Goal: Use online tool/utility

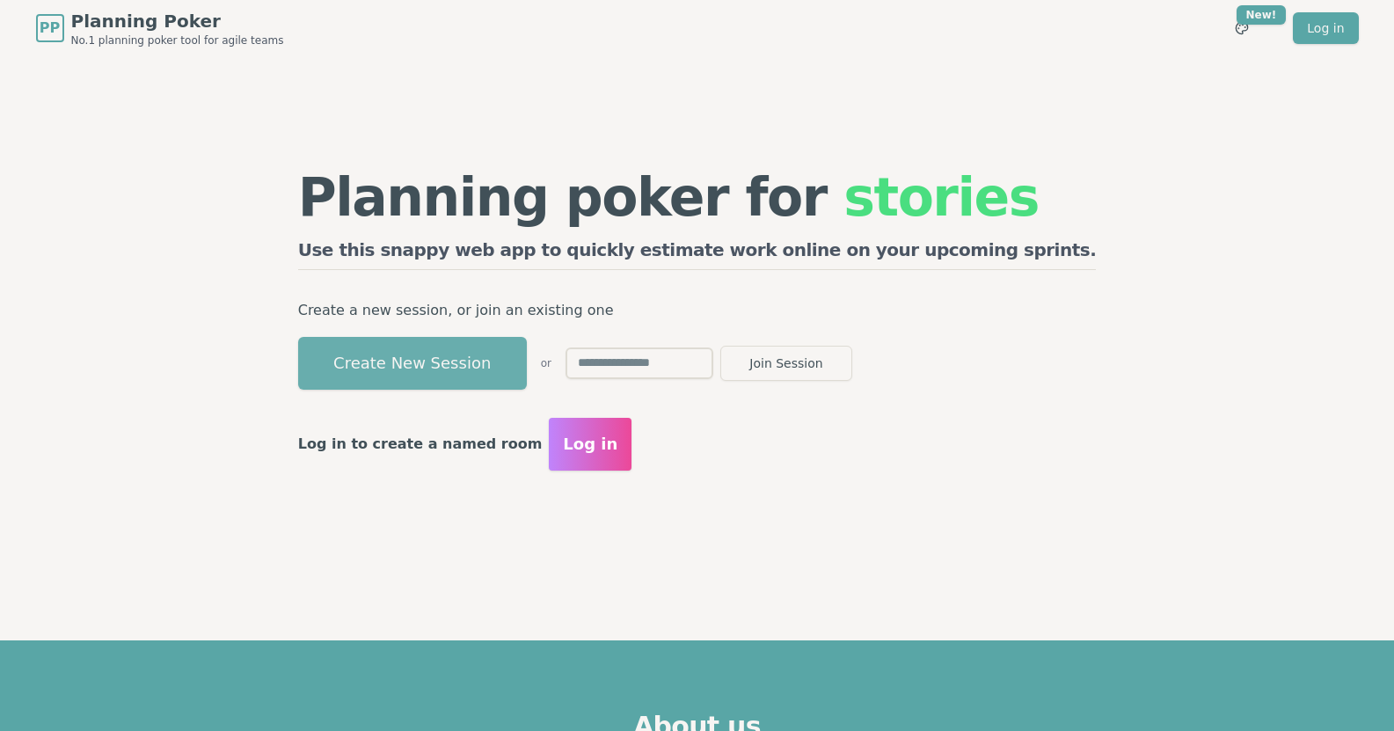
click at [527, 357] on button "Create New Session" at bounding box center [412, 363] width 229 height 53
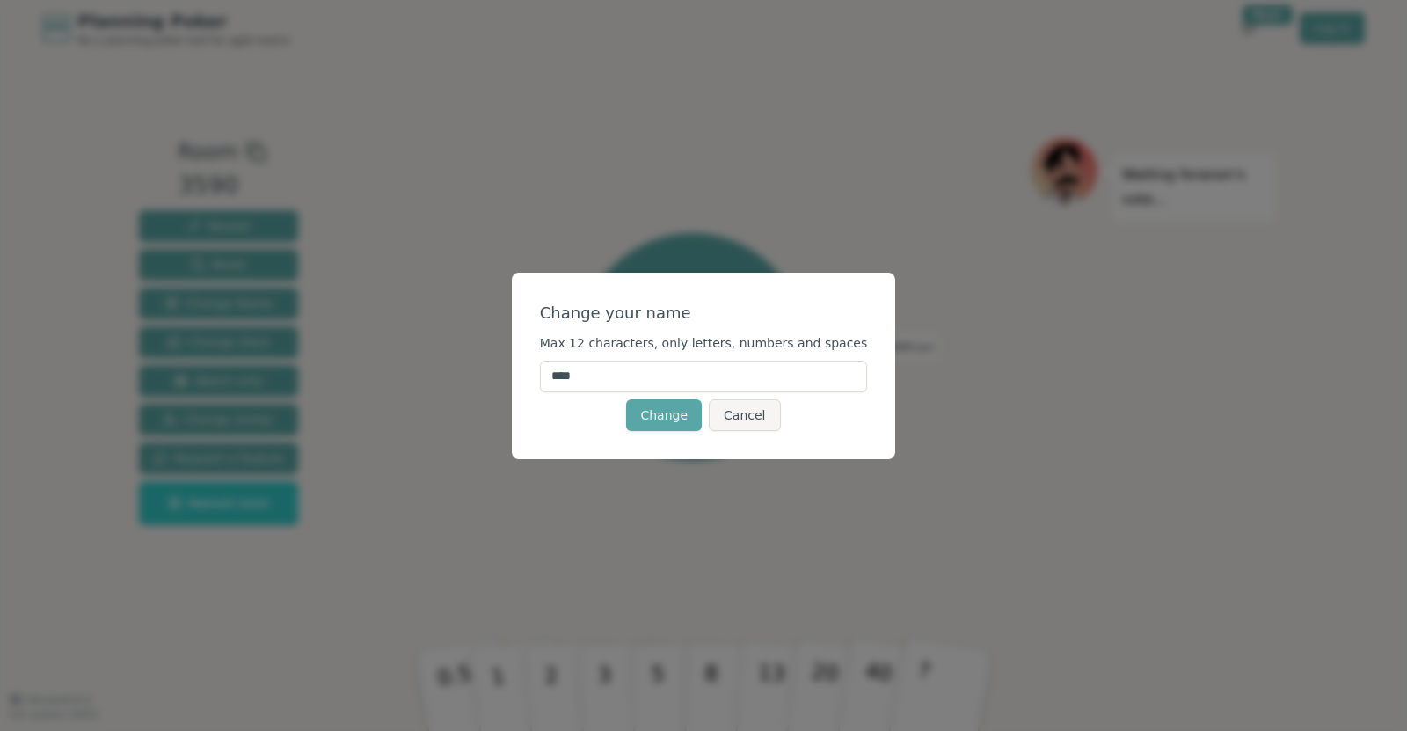
click at [647, 383] on input "****" at bounding box center [704, 376] width 328 height 32
type input "*****"
click at [644, 271] on div "Change your name Max 12 characters, only letters, numbers and spaces ***** Chan…" at bounding box center [703, 365] width 1407 height 731
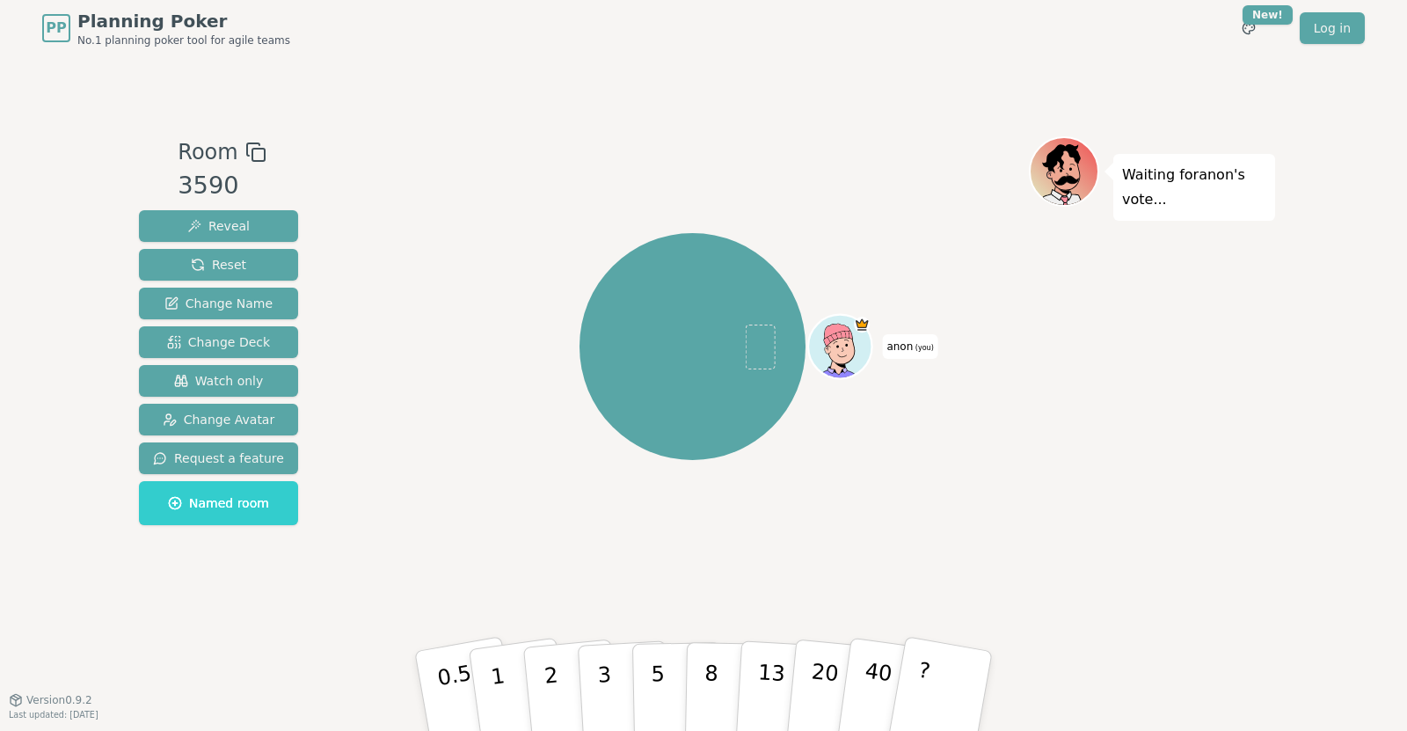
click at [907, 344] on span "anon (you)" at bounding box center [909, 346] width 55 height 25
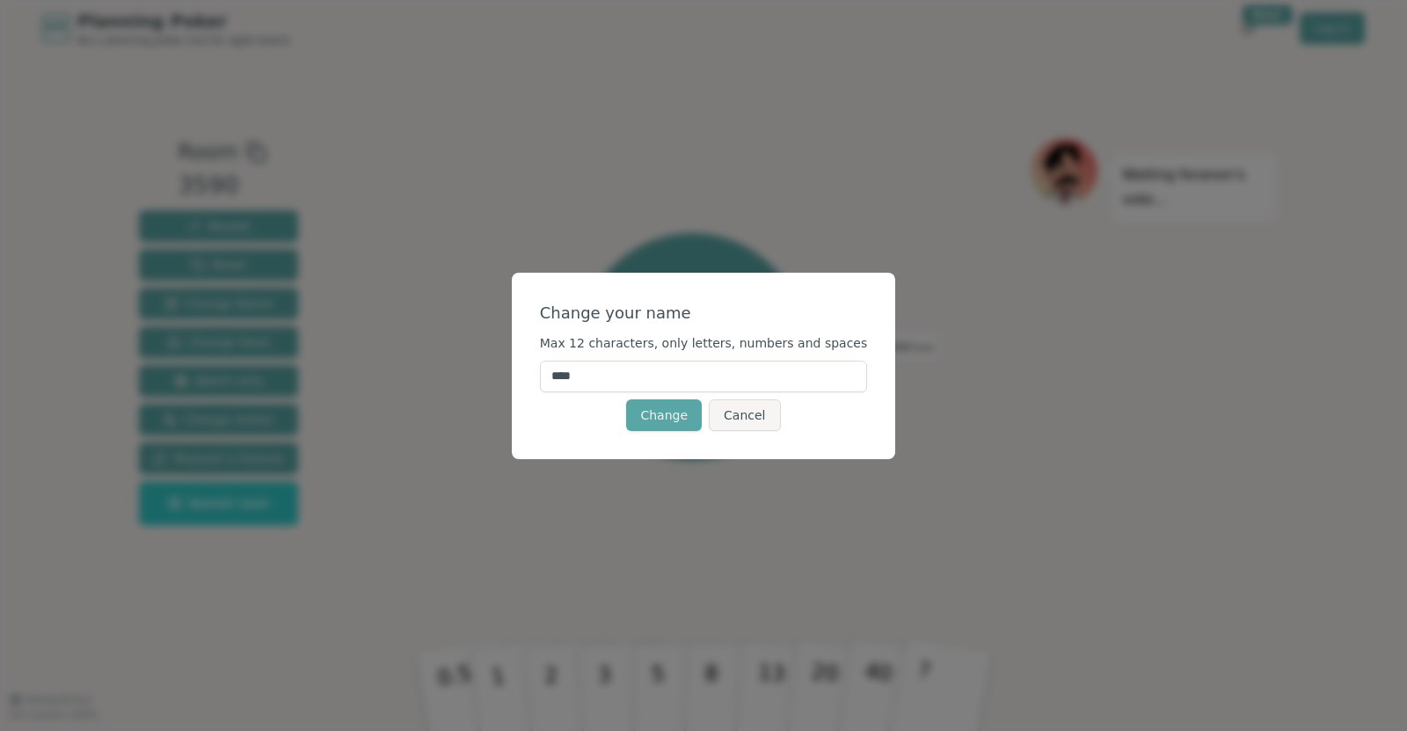
click at [697, 379] on input "****" at bounding box center [704, 376] width 328 height 32
type input "*****"
click button "Change" at bounding box center [664, 415] width 76 height 32
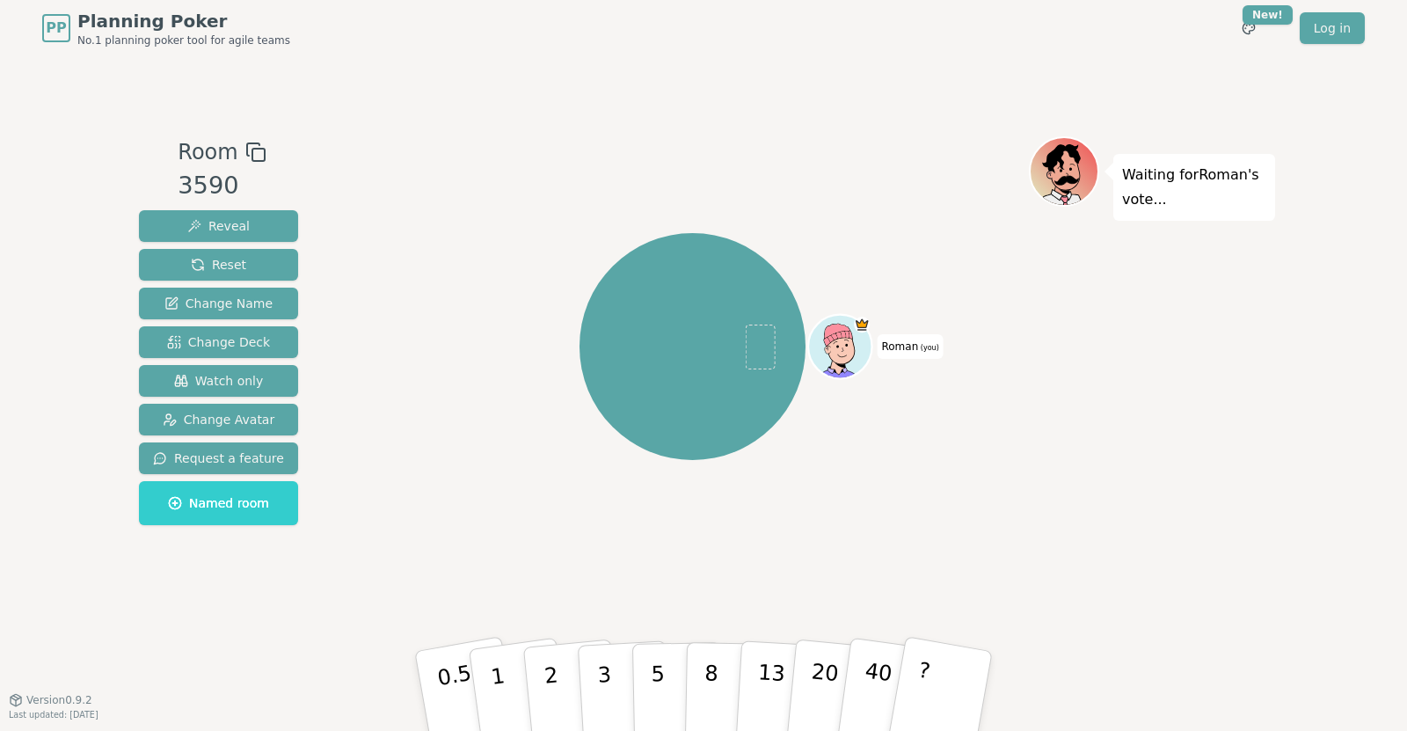
click at [245, 149] on icon at bounding box center [255, 152] width 21 height 21
click at [593, 188] on div "Roman (you)" at bounding box center [692, 347] width 673 height 358
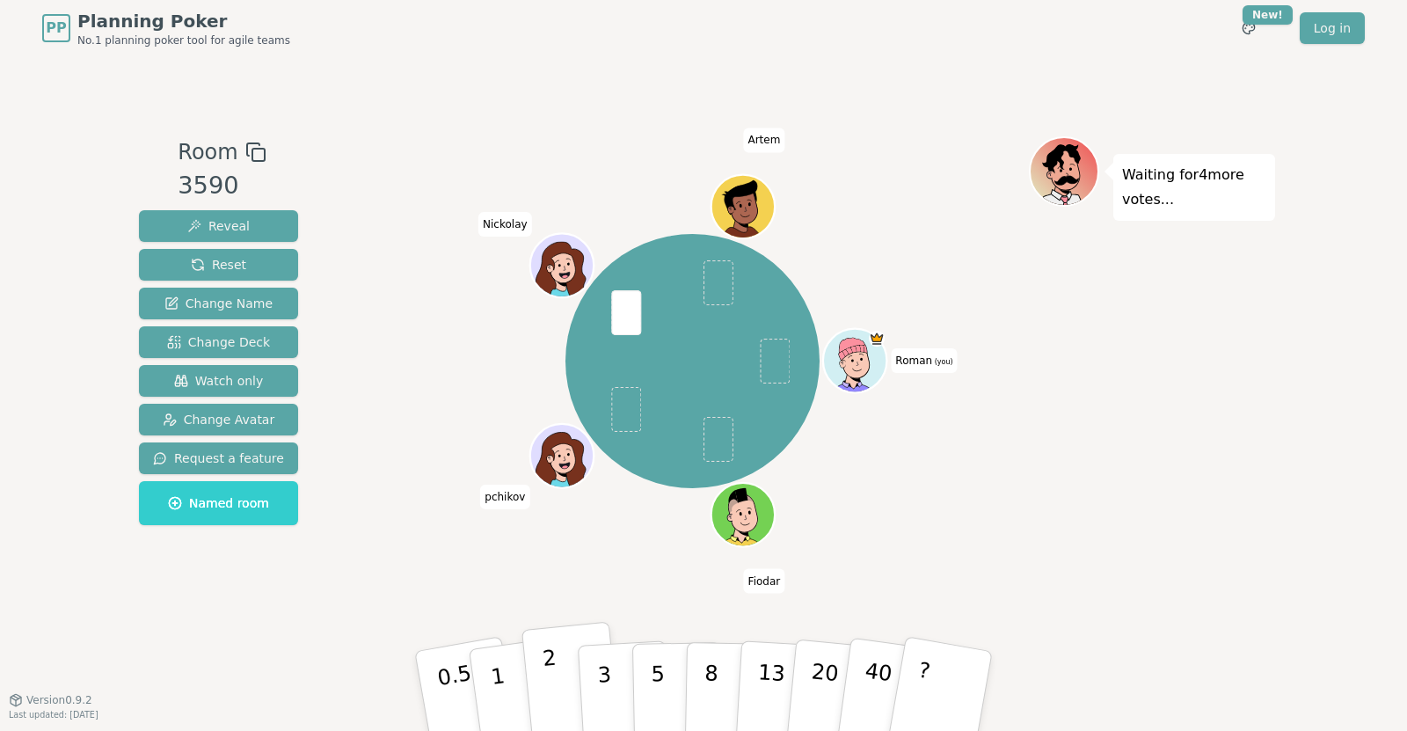
click at [555, 693] on p "2" at bounding box center [553, 693] width 23 height 96
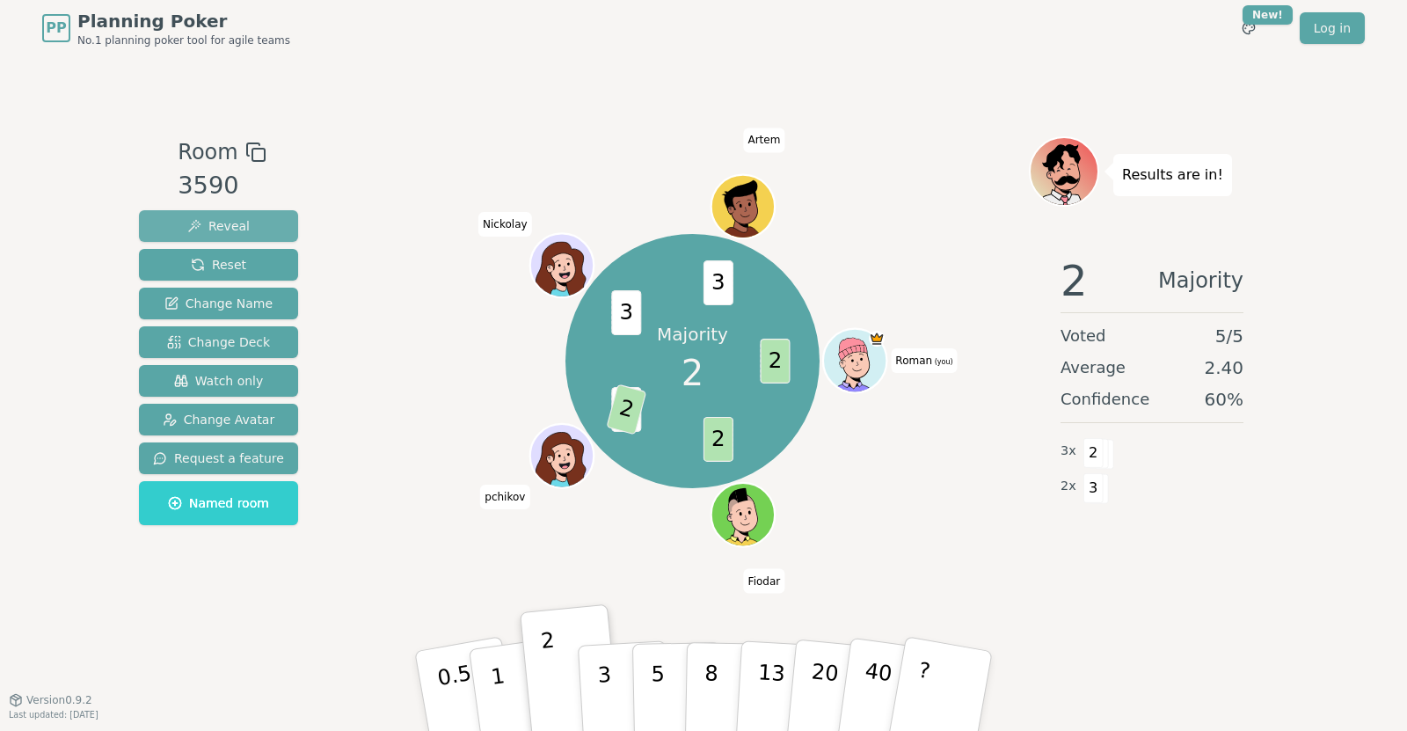
click at [259, 225] on button "Reveal" at bounding box center [218, 226] width 159 height 32
click at [237, 269] on span "Reset" at bounding box center [218, 265] width 55 height 18
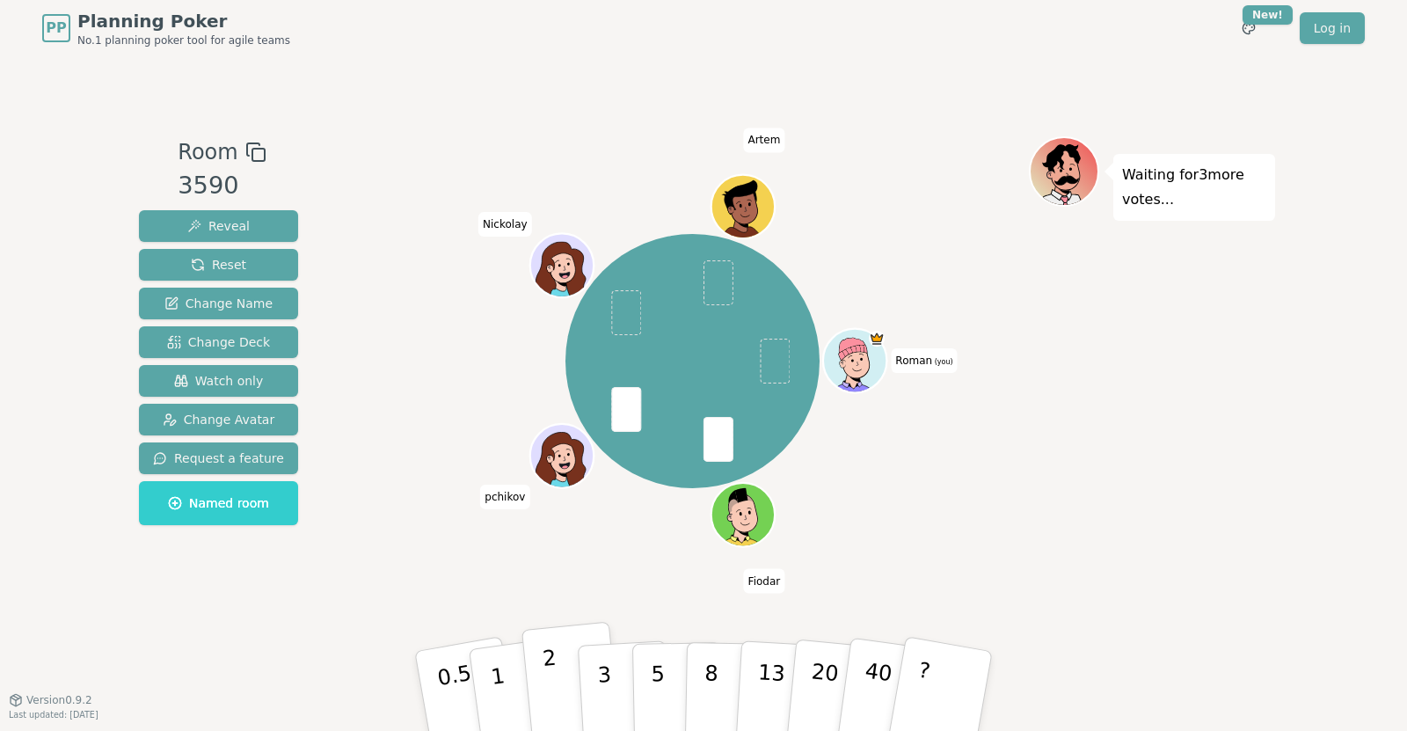
click at [558, 694] on button "2" at bounding box center [571, 692] width 100 height 140
click at [611, 689] on button "3" at bounding box center [625, 690] width 96 height 137
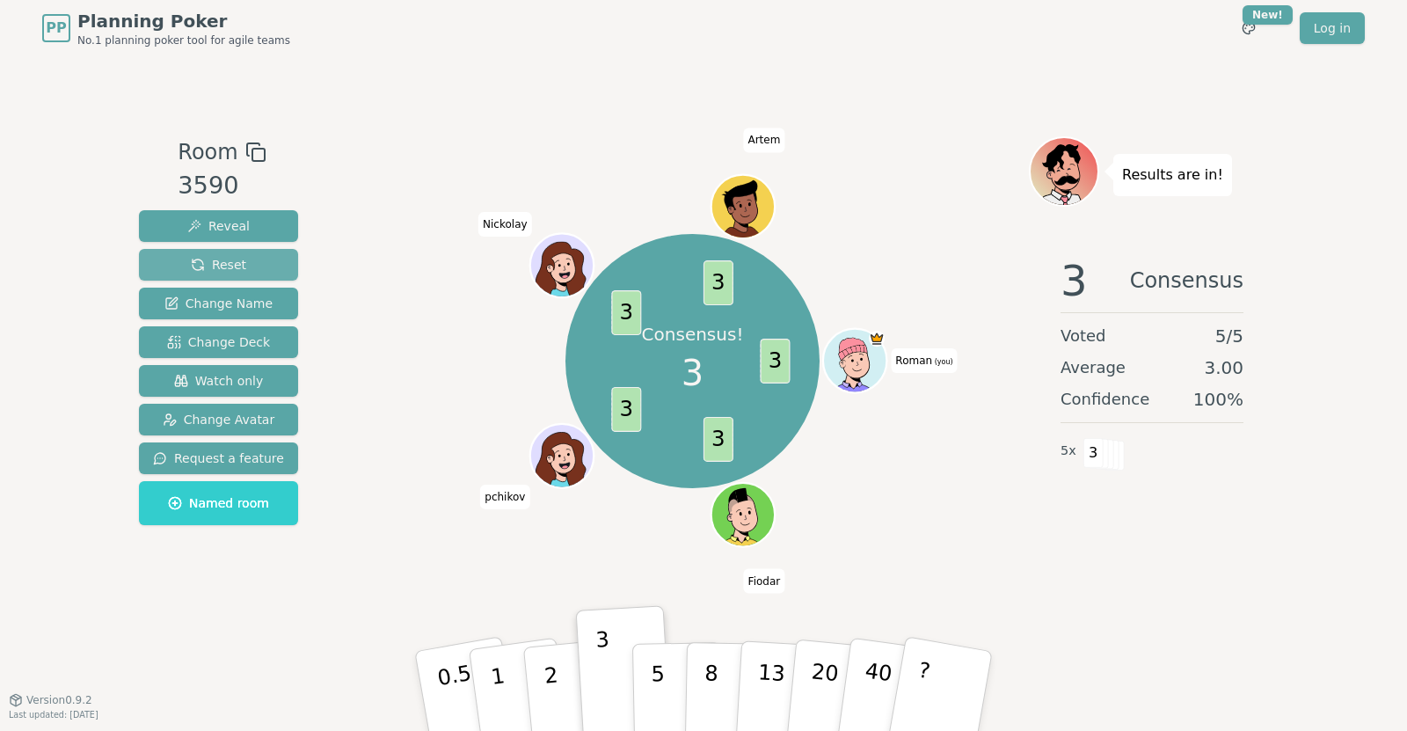
click at [213, 255] on button "Reset" at bounding box center [218, 265] width 159 height 32
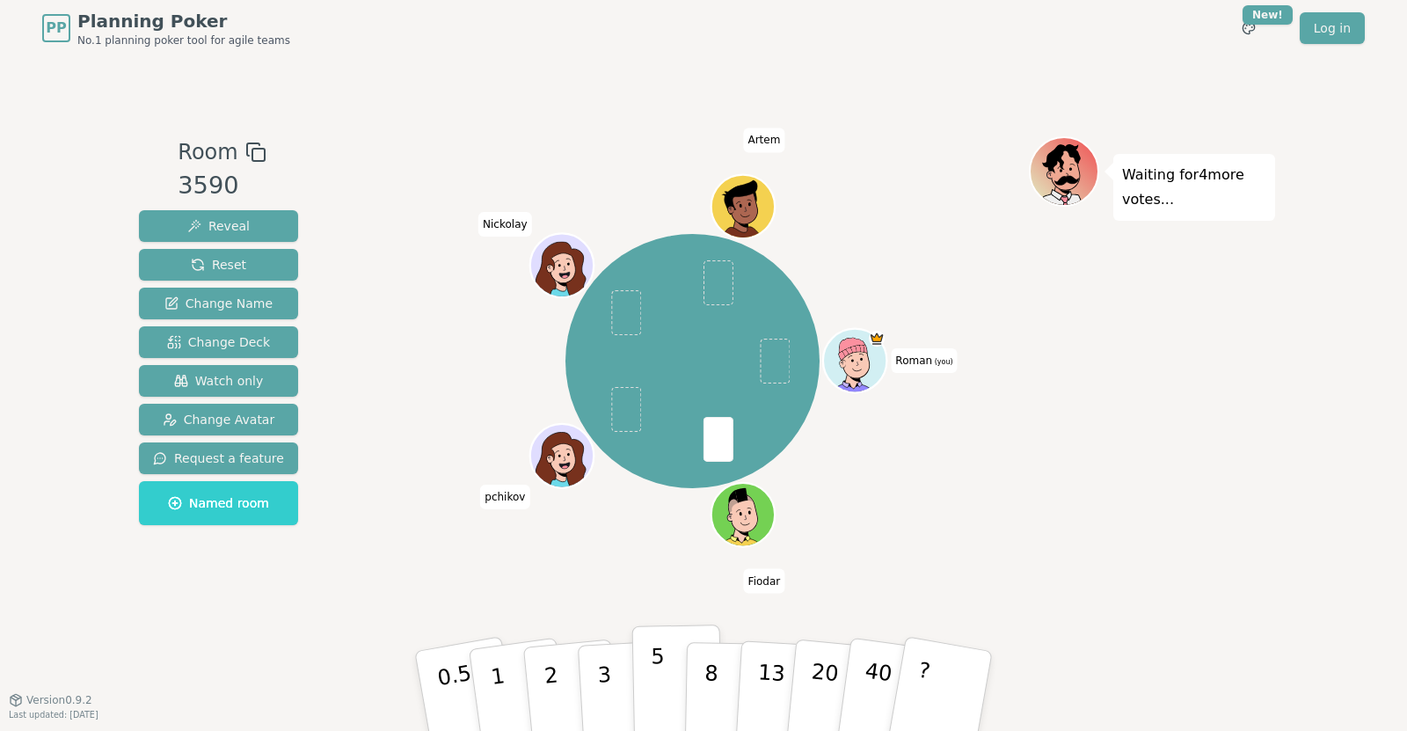
click at [666, 690] on button "5" at bounding box center [677, 691] width 91 height 134
click at [612, 685] on button "3" at bounding box center [625, 690] width 96 height 137
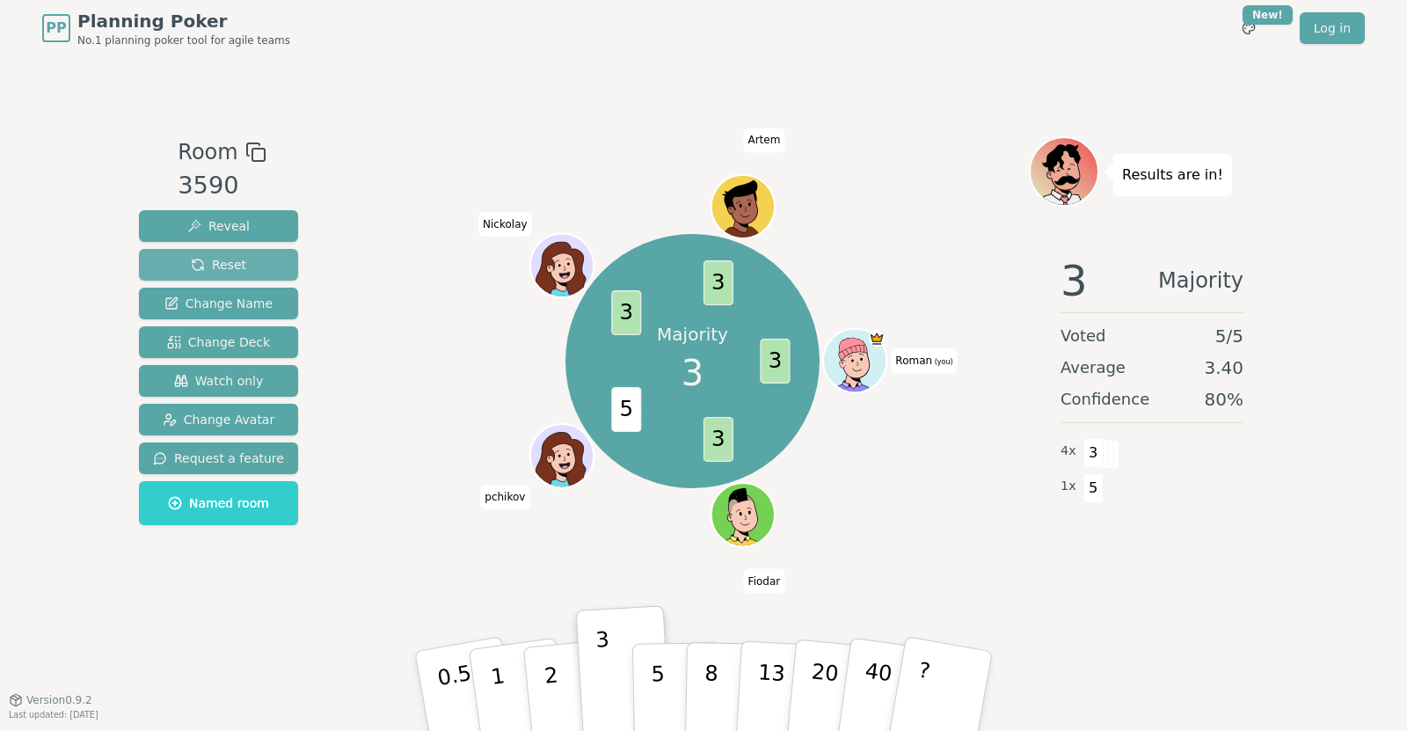
click at [245, 265] on button "Reset" at bounding box center [218, 265] width 159 height 32
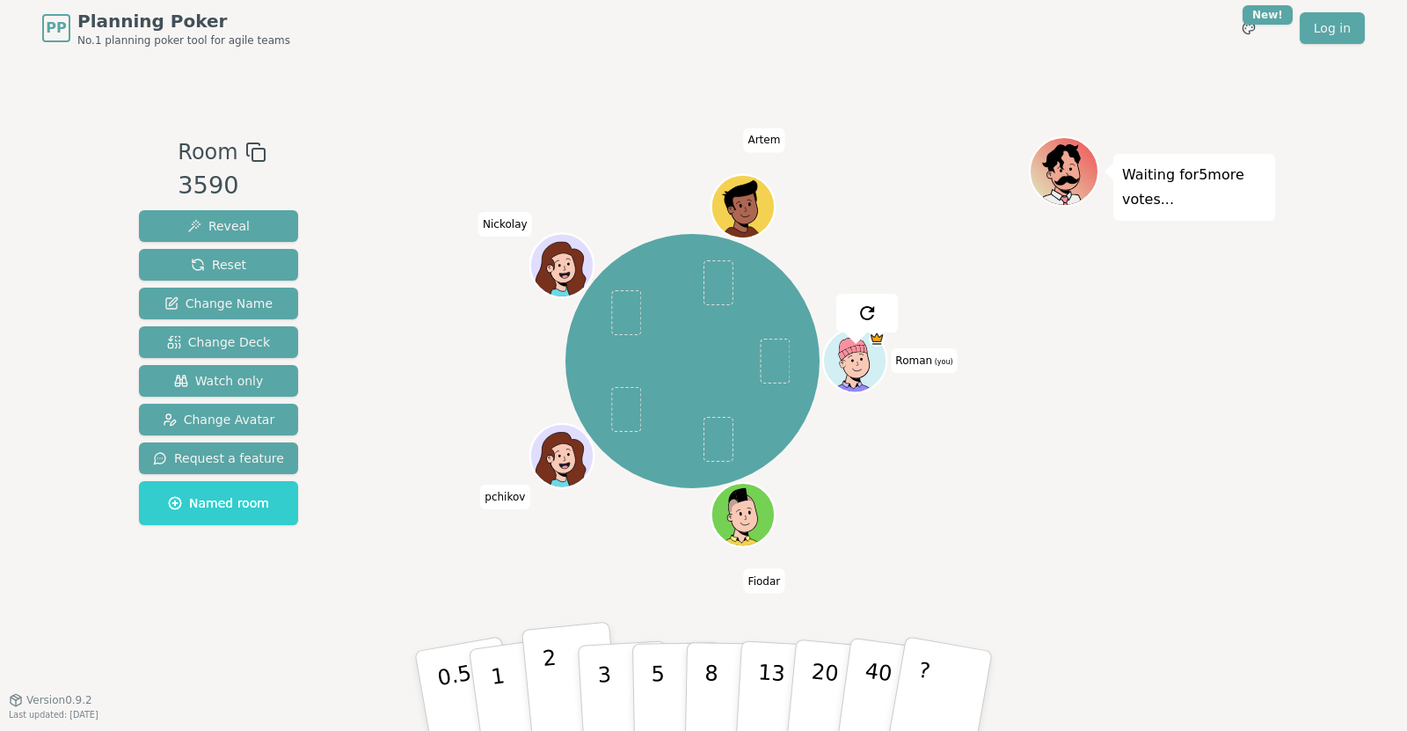
click at [556, 666] on button "2" at bounding box center [571, 692] width 100 height 140
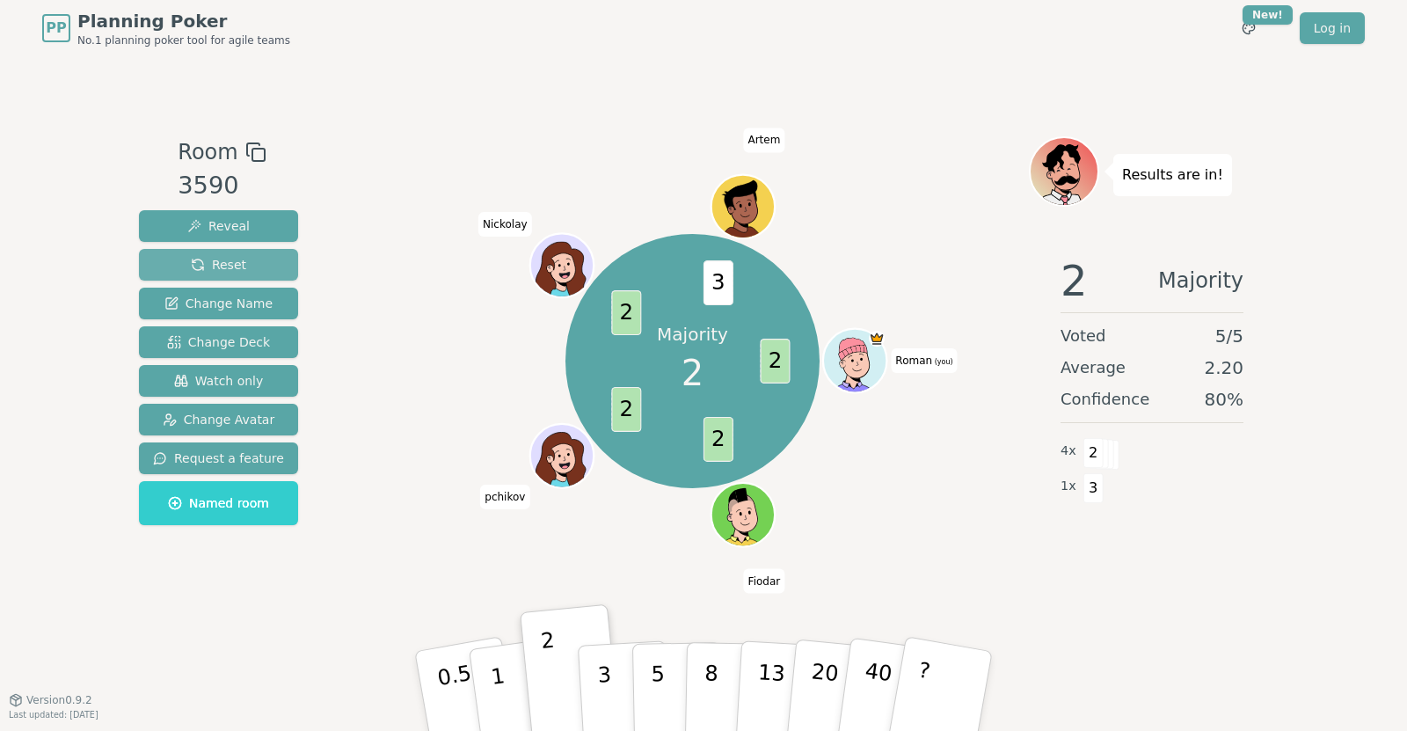
click at [246, 251] on button "Reset" at bounding box center [218, 265] width 159 height 32
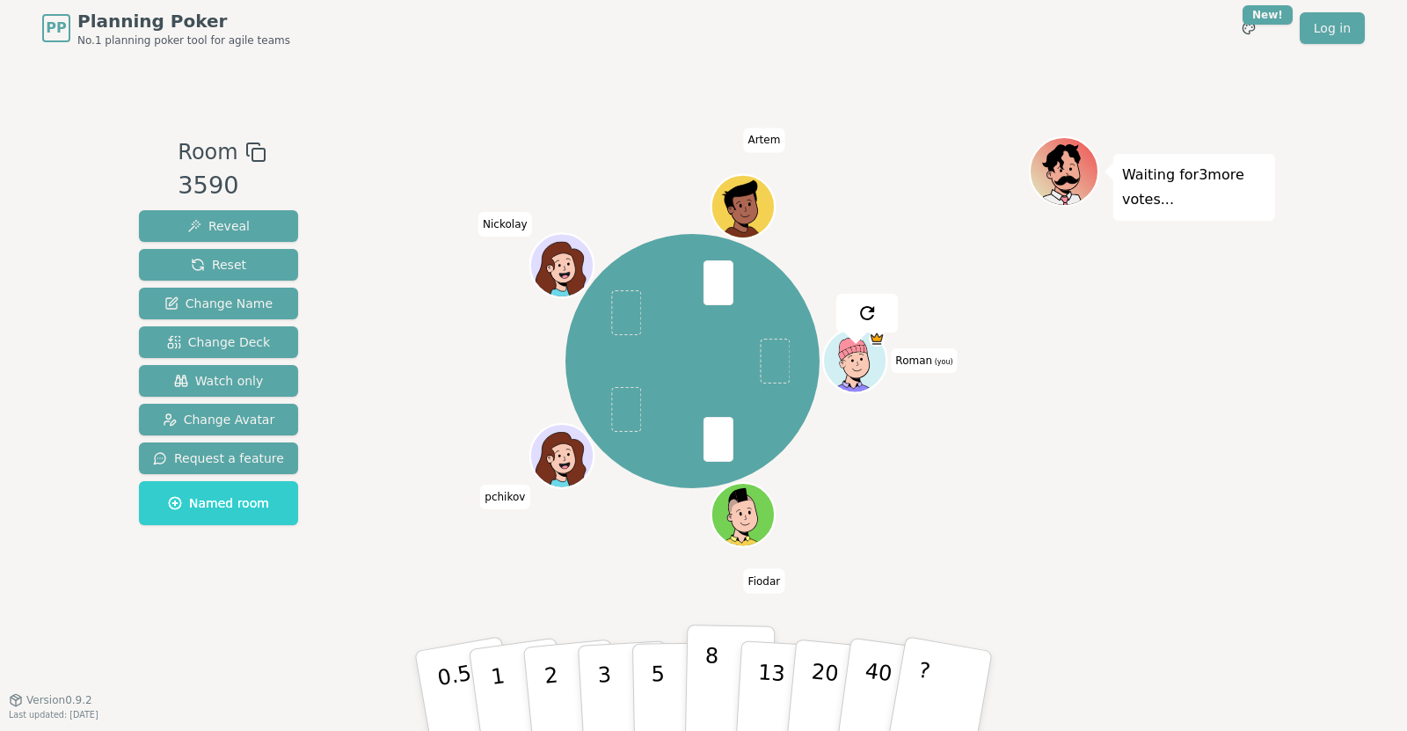
click at [717, 673] on button "8" at bounding box center [730, 691] width 91 height 134
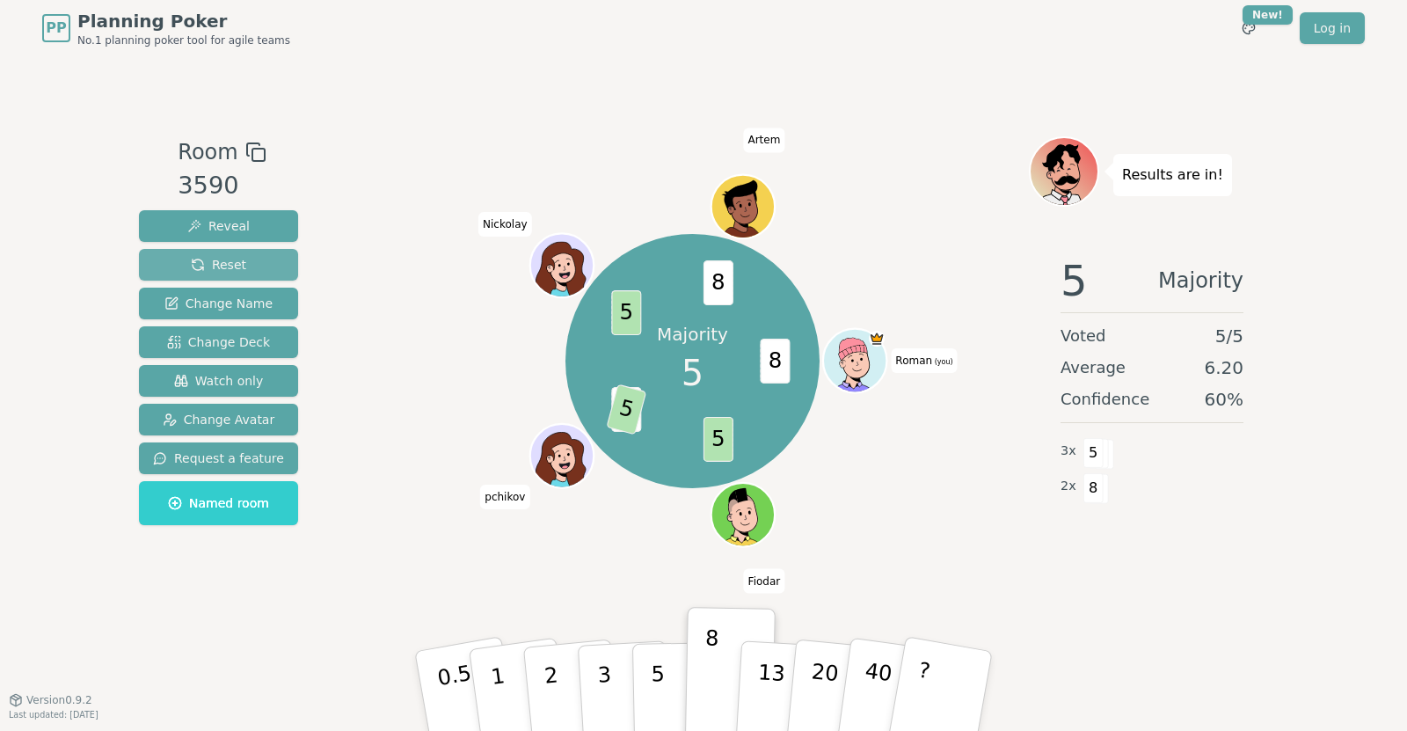
click at [210, 266] on span "Reset" at bounding box center [218, 265] width 55 height 18
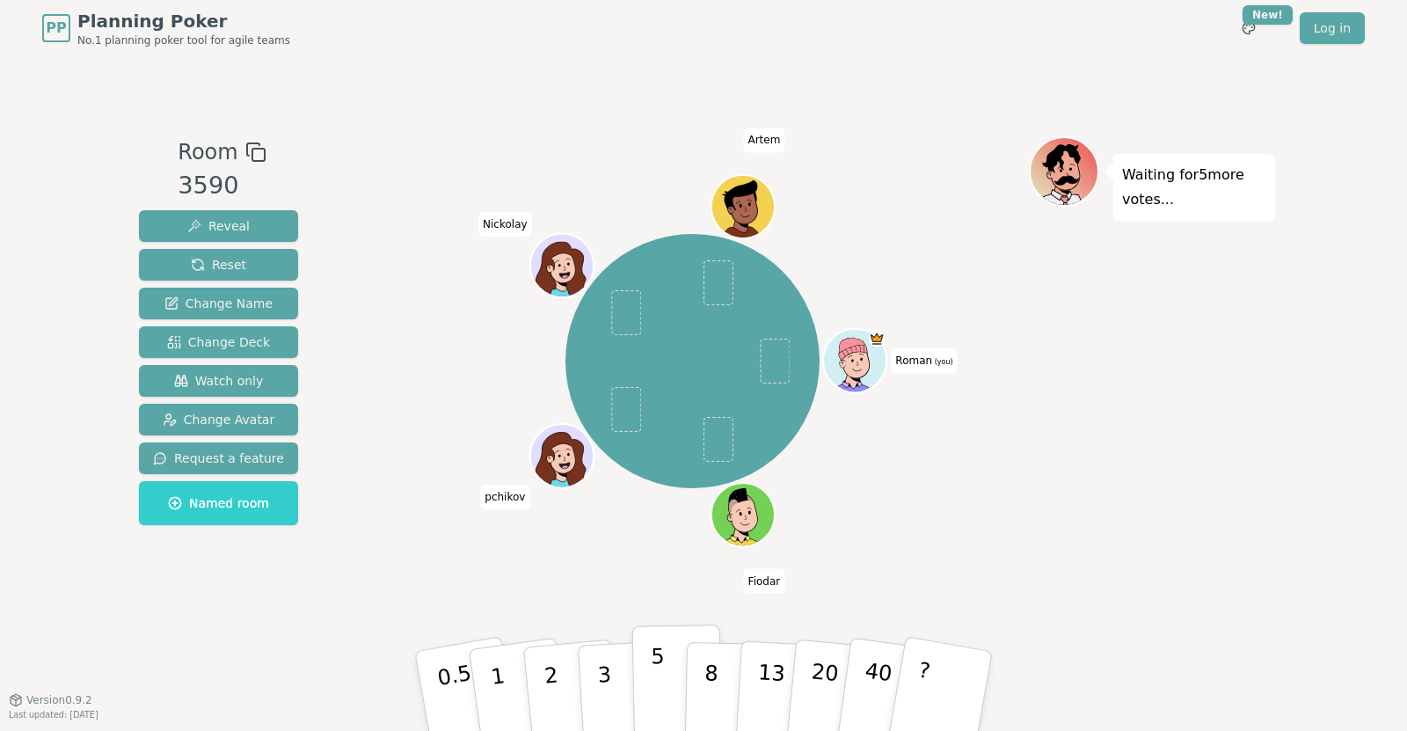
click at [661, 676] on p "5" at bounding box center [658, 691] width 15 height 95
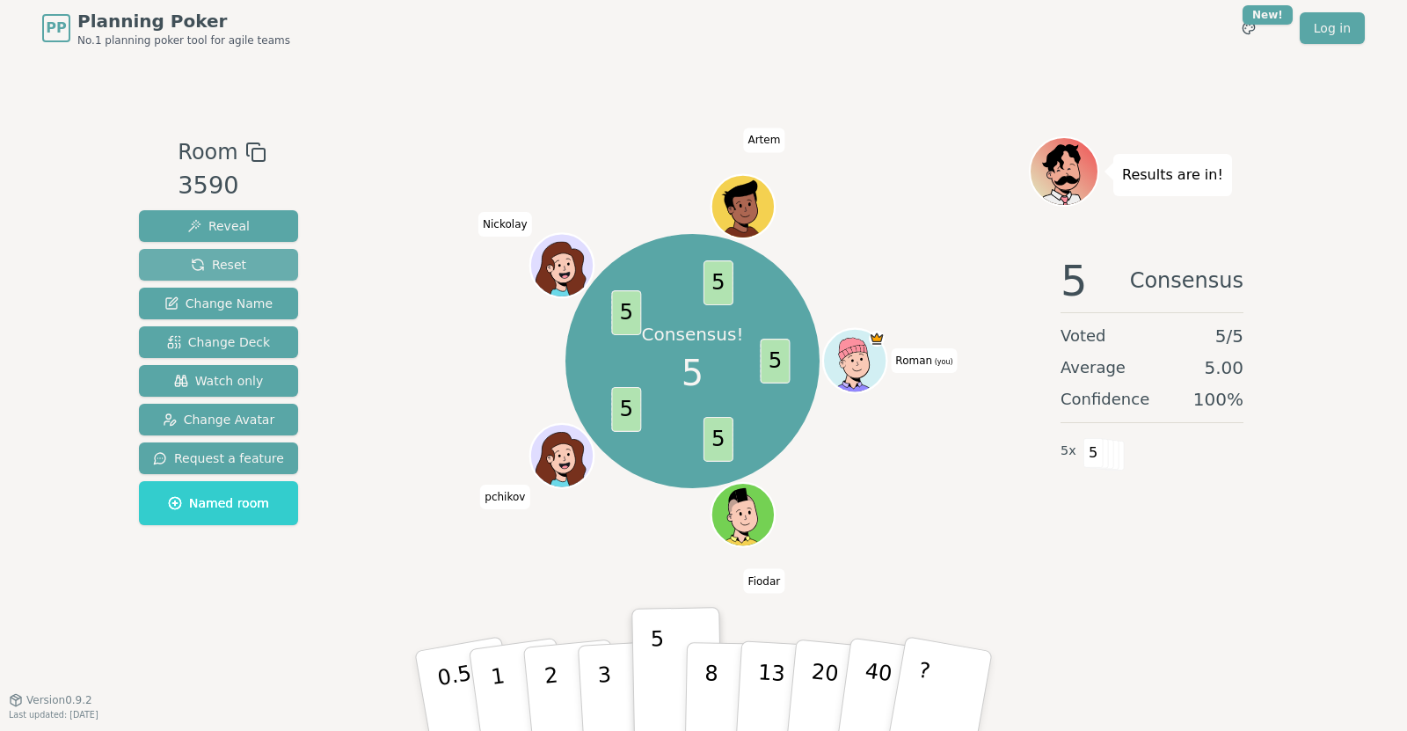
click at [253, 266] on button "Reset" at bounding box center [218, 265] width 159 height 32
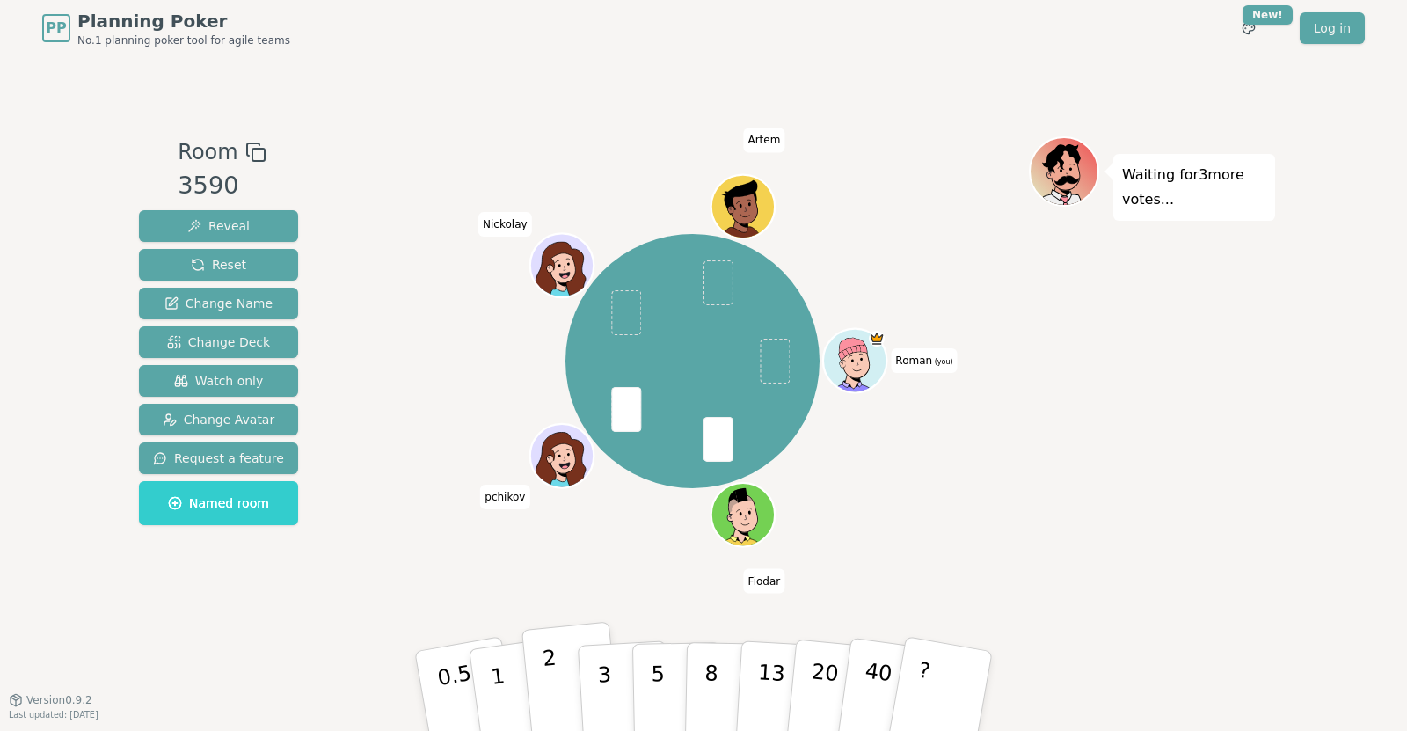
click at [563, 684] on button "2" at bounding box center [571, 692] width 100 height 140
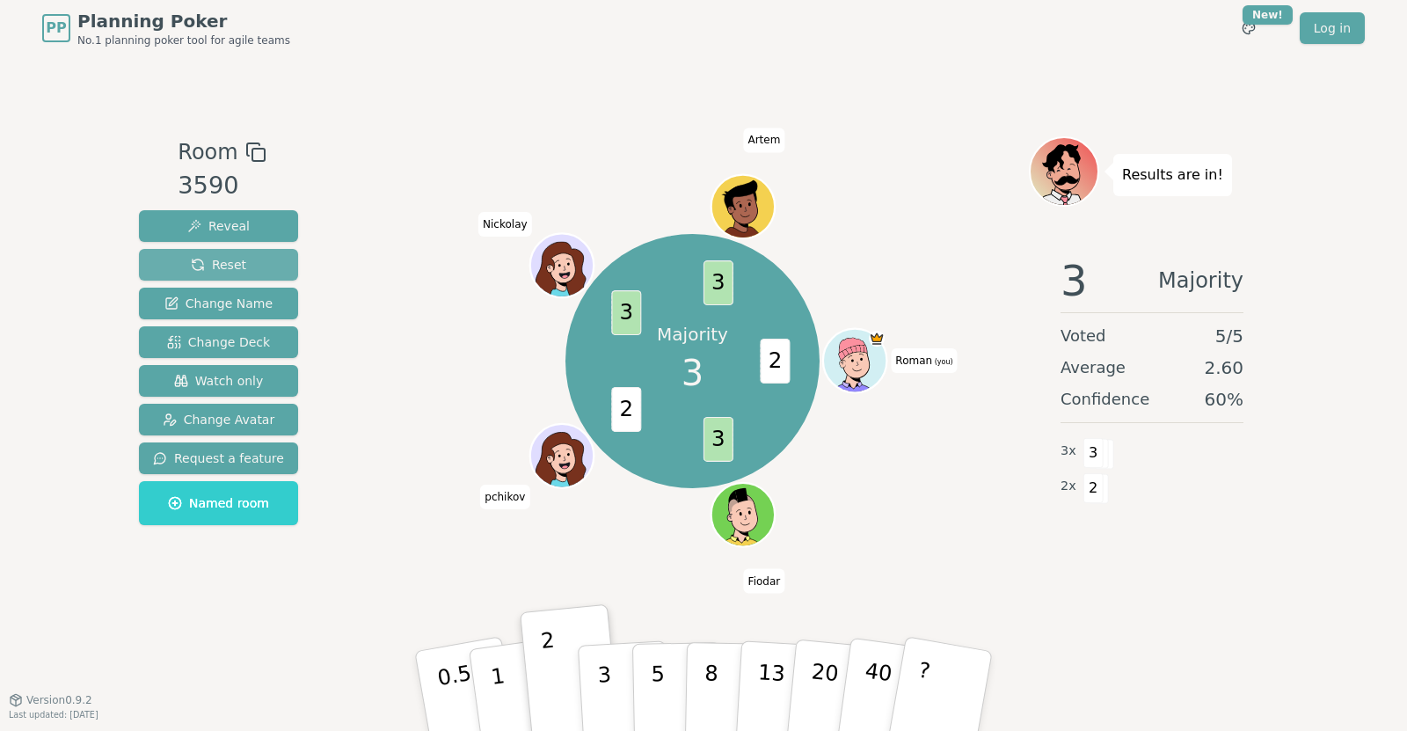
click at [228, 267] on span "Reset" at bounding box center [218, 265] width 55 height 18
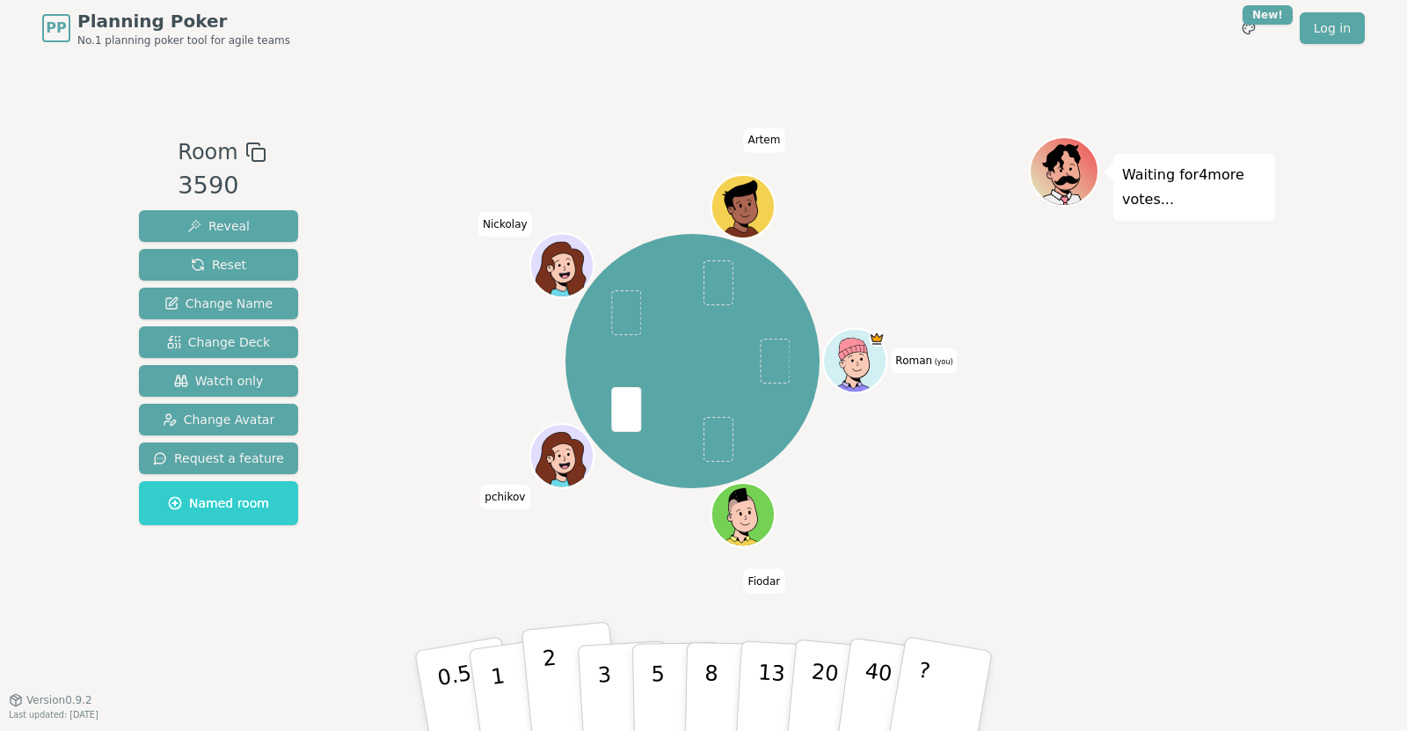
click at [546, 697] on p "2" at bounding box center [553, 693] width 23 height 96
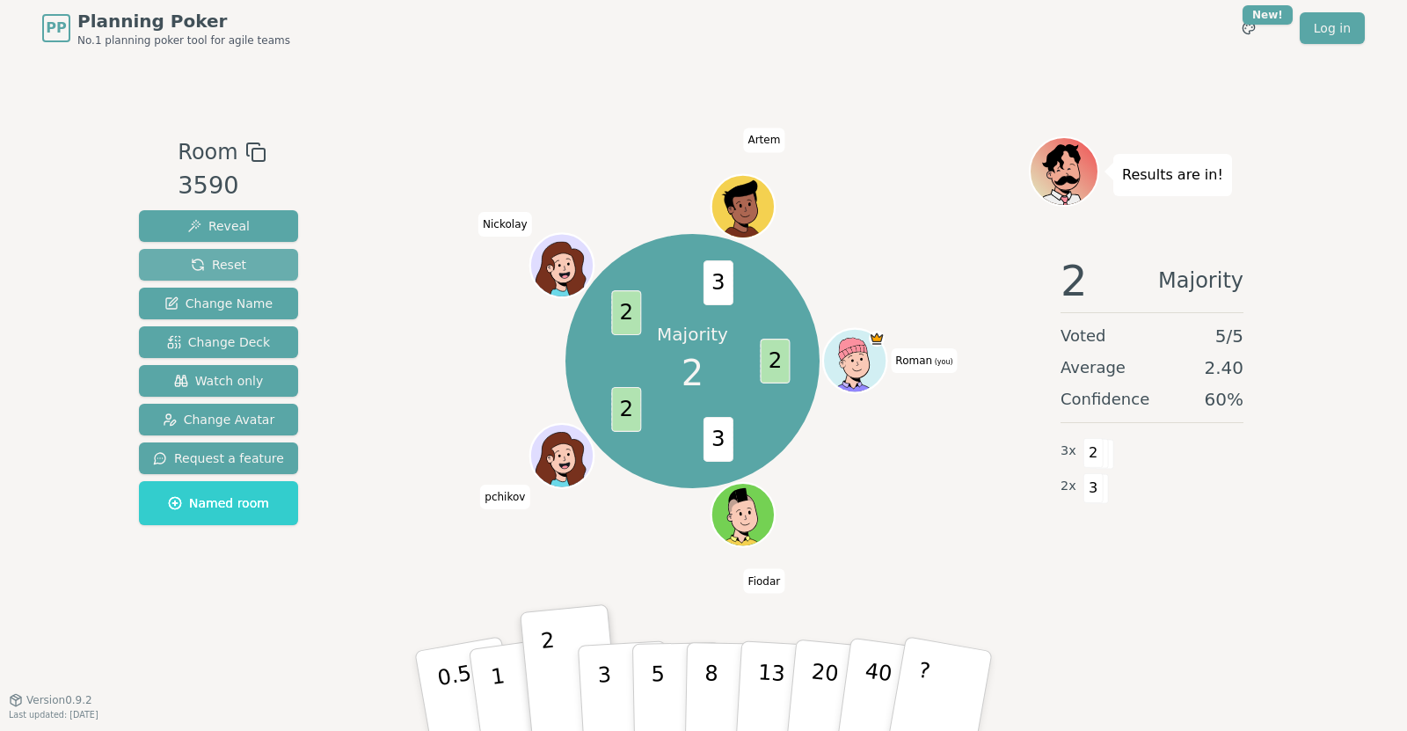
click at [242, 258] on button "Reset" at bounding box center [218, 265] width 159 height 32
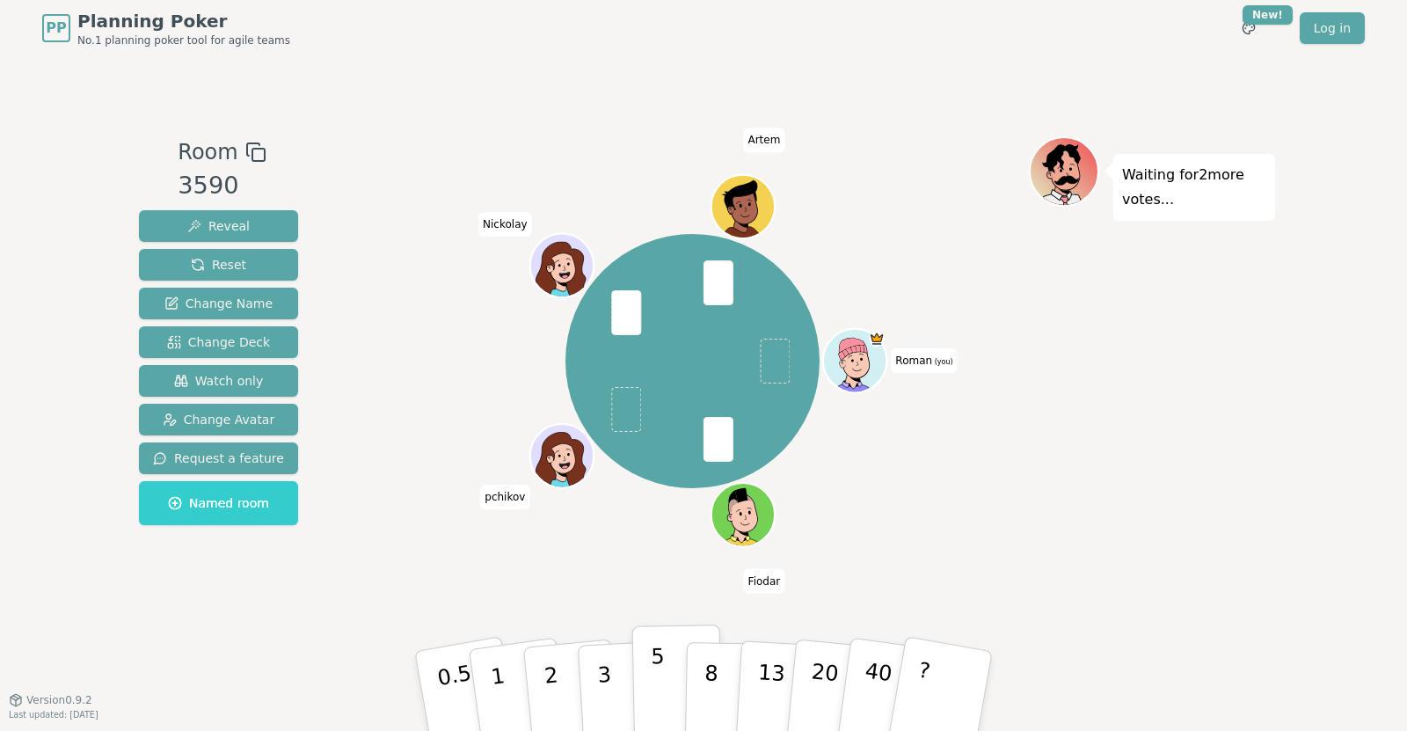
click at [653, 679] on p "5" at bounding box center [658, 691] width 15 height 95
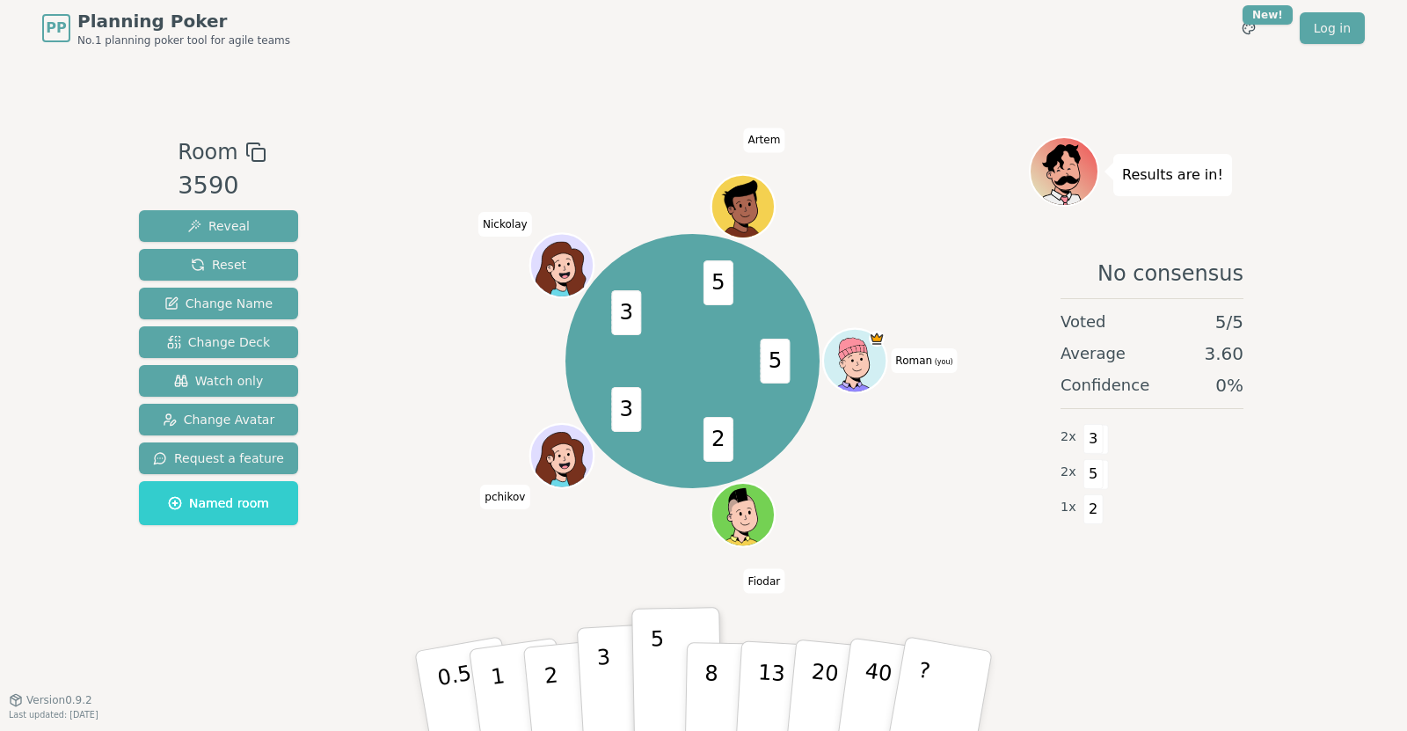
click at [600, 686] on p "3" at bounding box center [605, 692] width 19 height 96
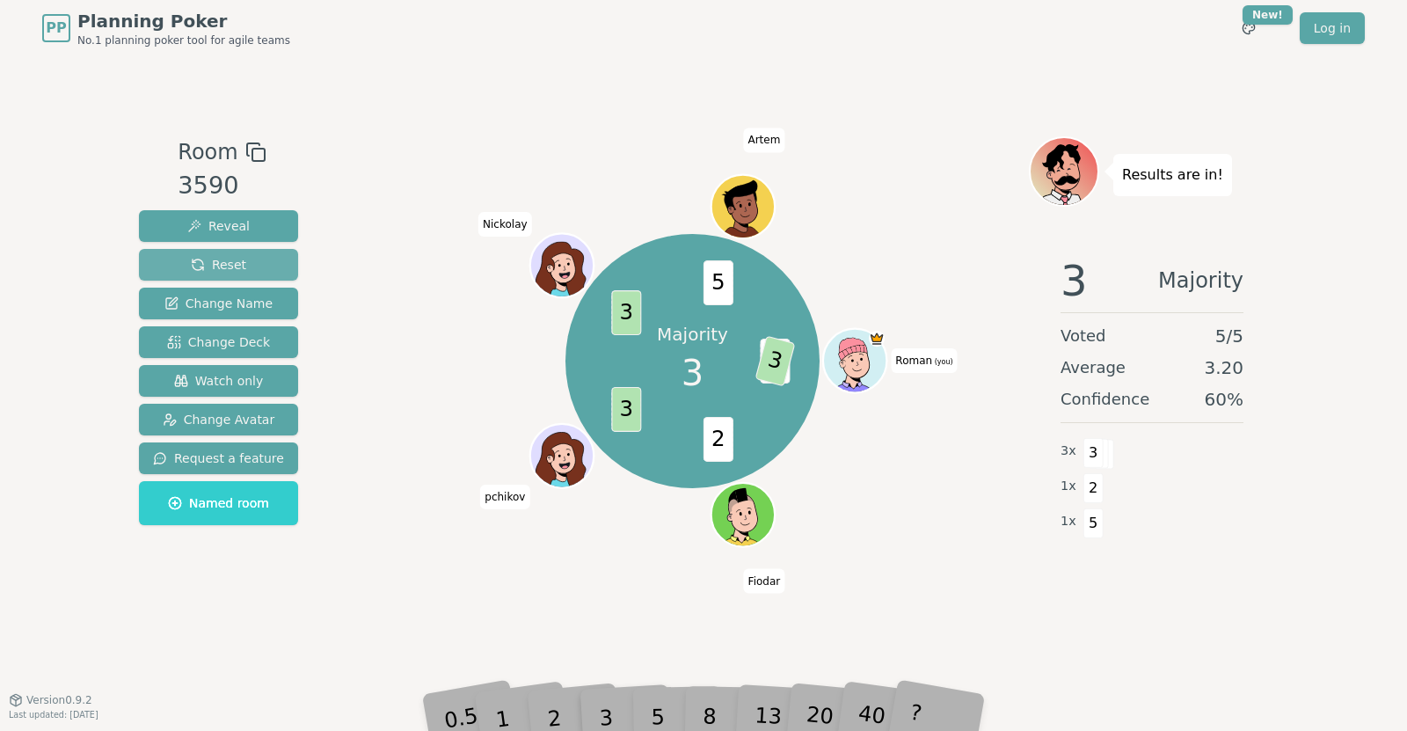
click at [250, 273] on button "Reset" at bounding box center [218, 265] width 159 height 32
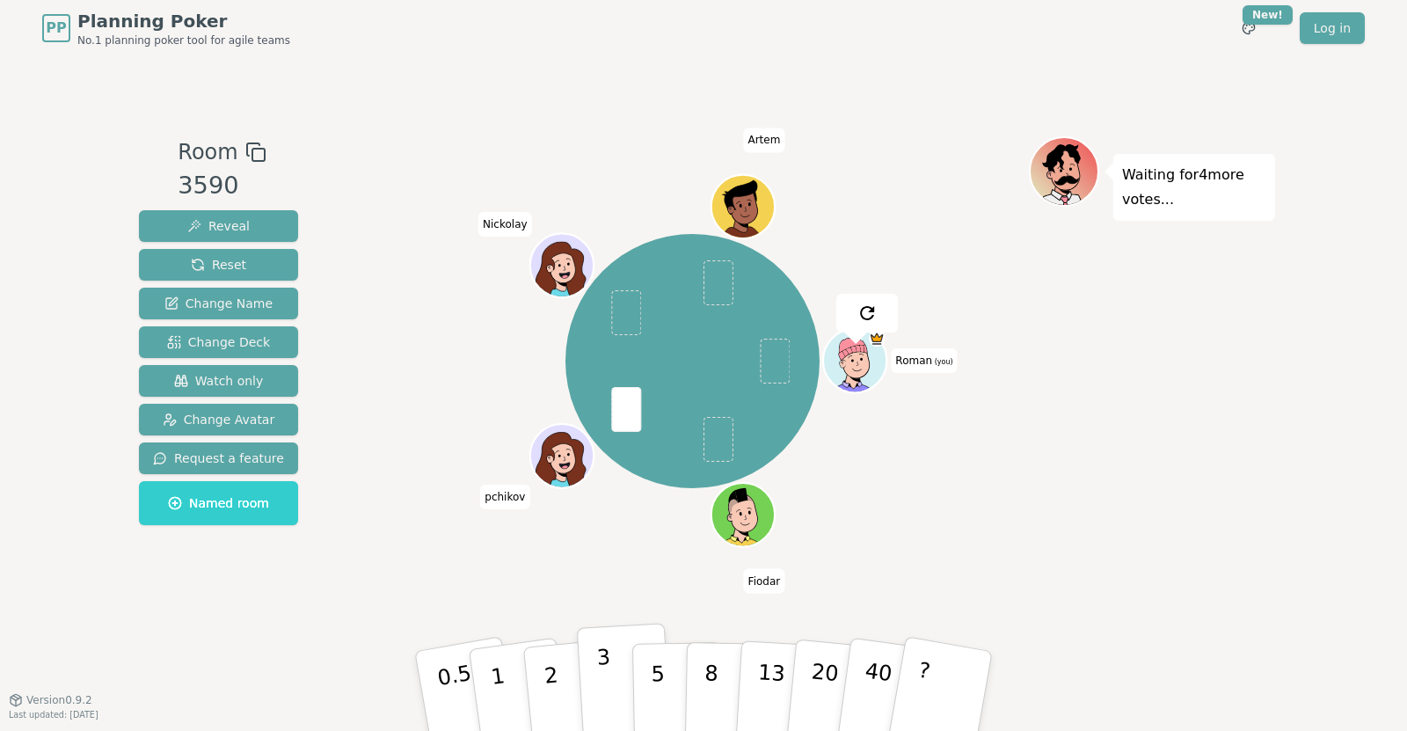
click at [607, 663] on p "3" at bounding box center [605, 692] width 19 height 96
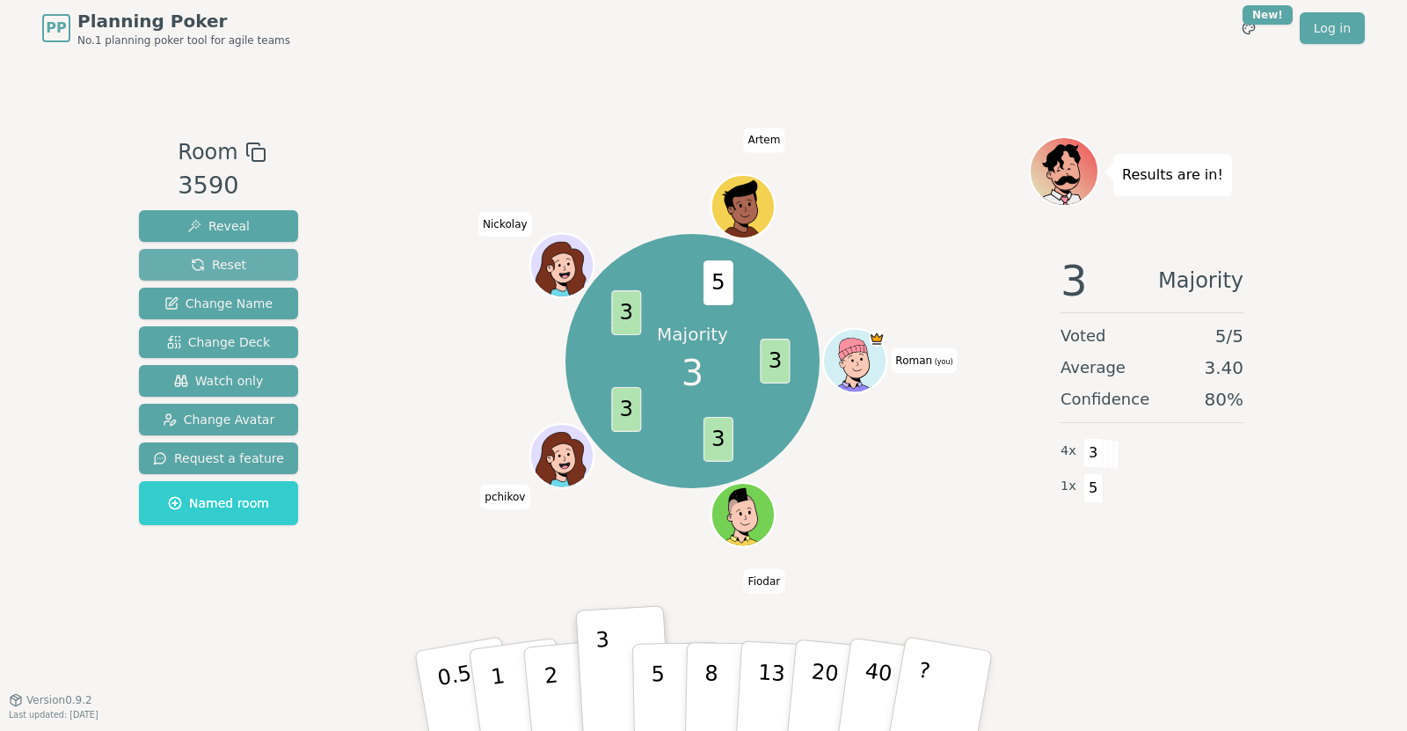
click at [244, 269] on button "Reset" at bounding box center [218, 265] width 159 height 32
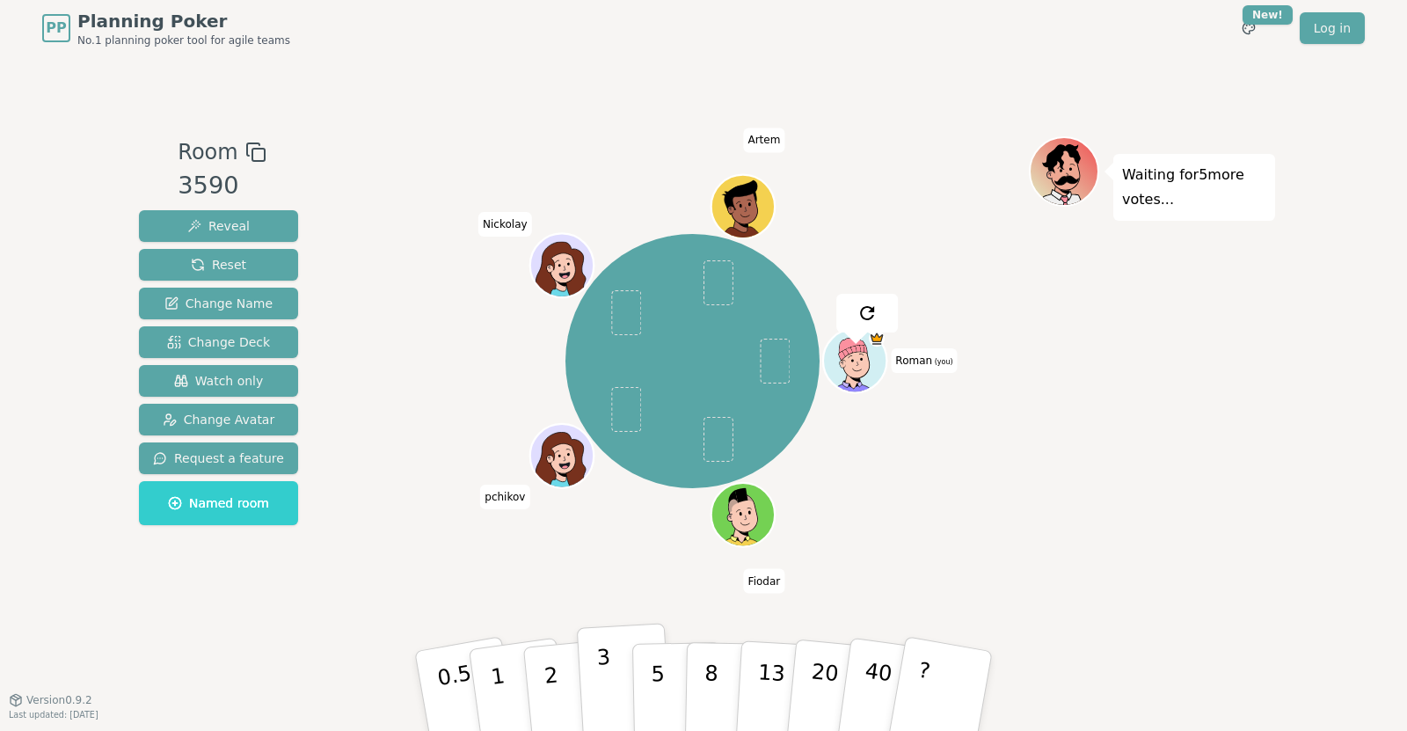
click at [602, 684] on p "3" at bounding box center [605, 692] width 19 height 96
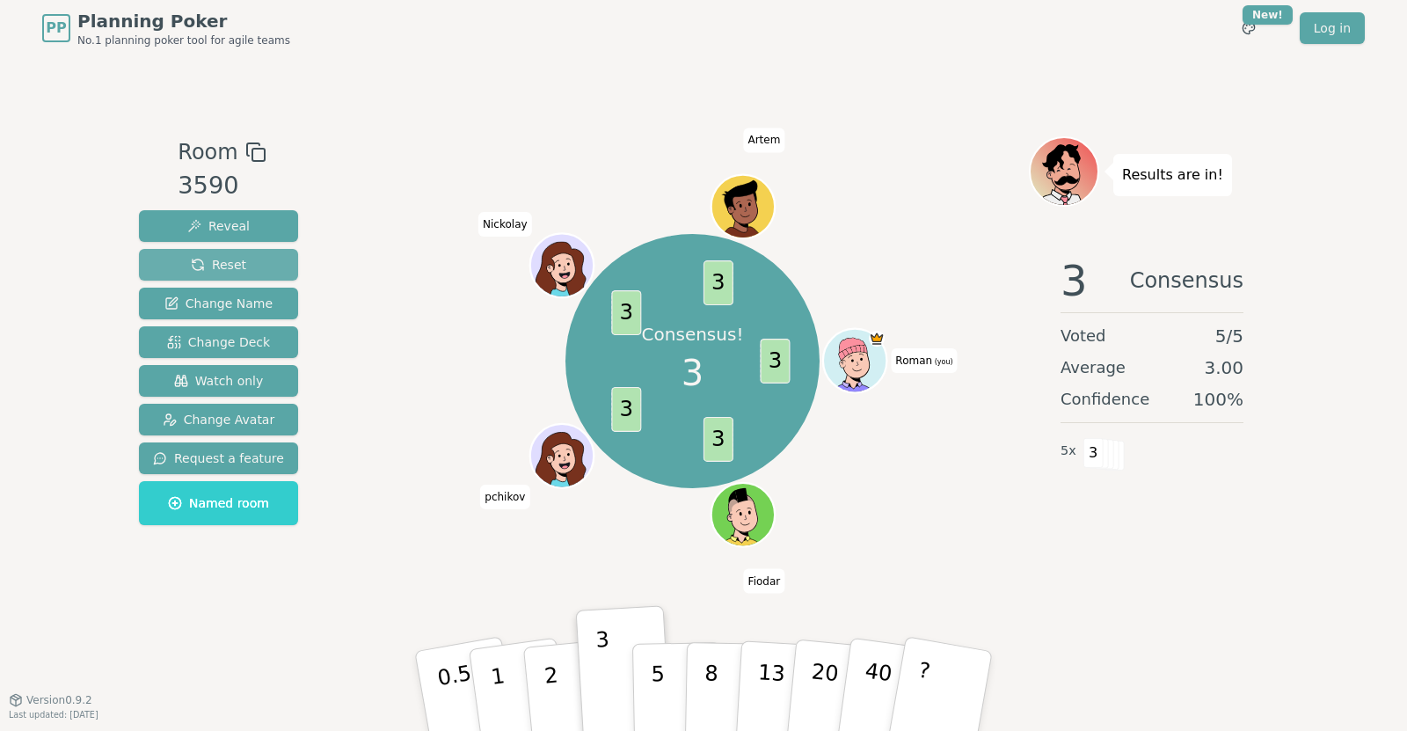
click at [269, 265] on button "Reset" at bounding box center [218, 265] width 159 height 32
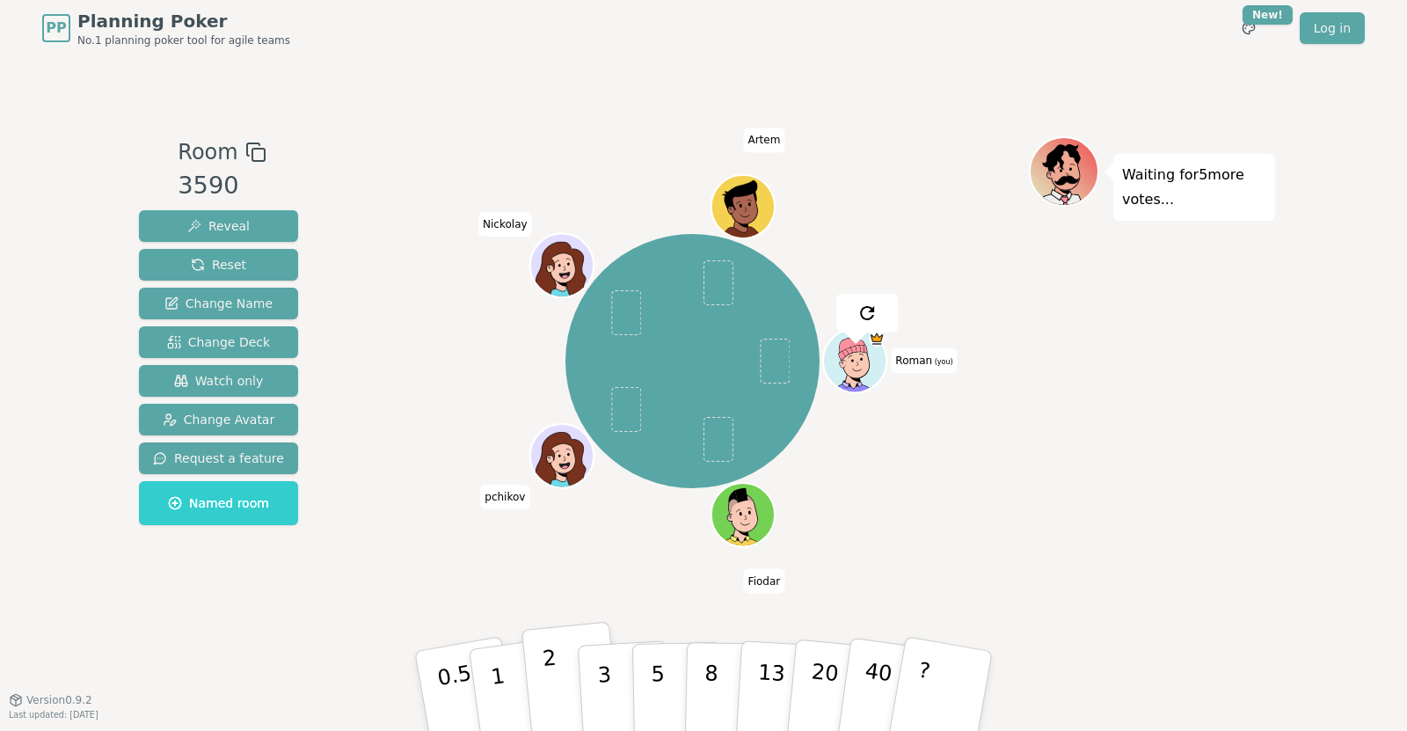
click at [570, 697] on button "2" at bounding box center [571, 692] width 100 height 140
click at [513, 491] on span "pchikov" at bounding box center [504, 496] width 49 height 25
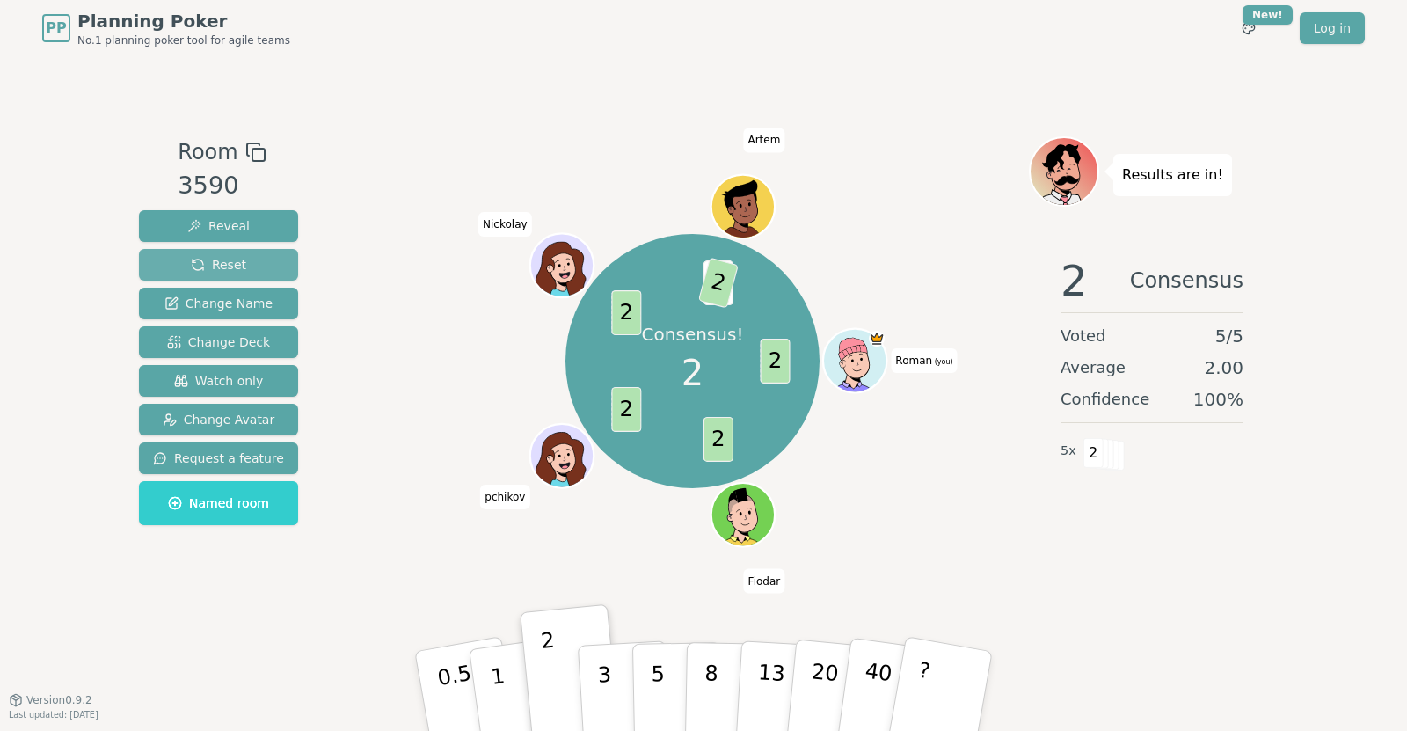
click at [230, 252] on button "Reset" at bounding box center [218, 265] width 159 height 32
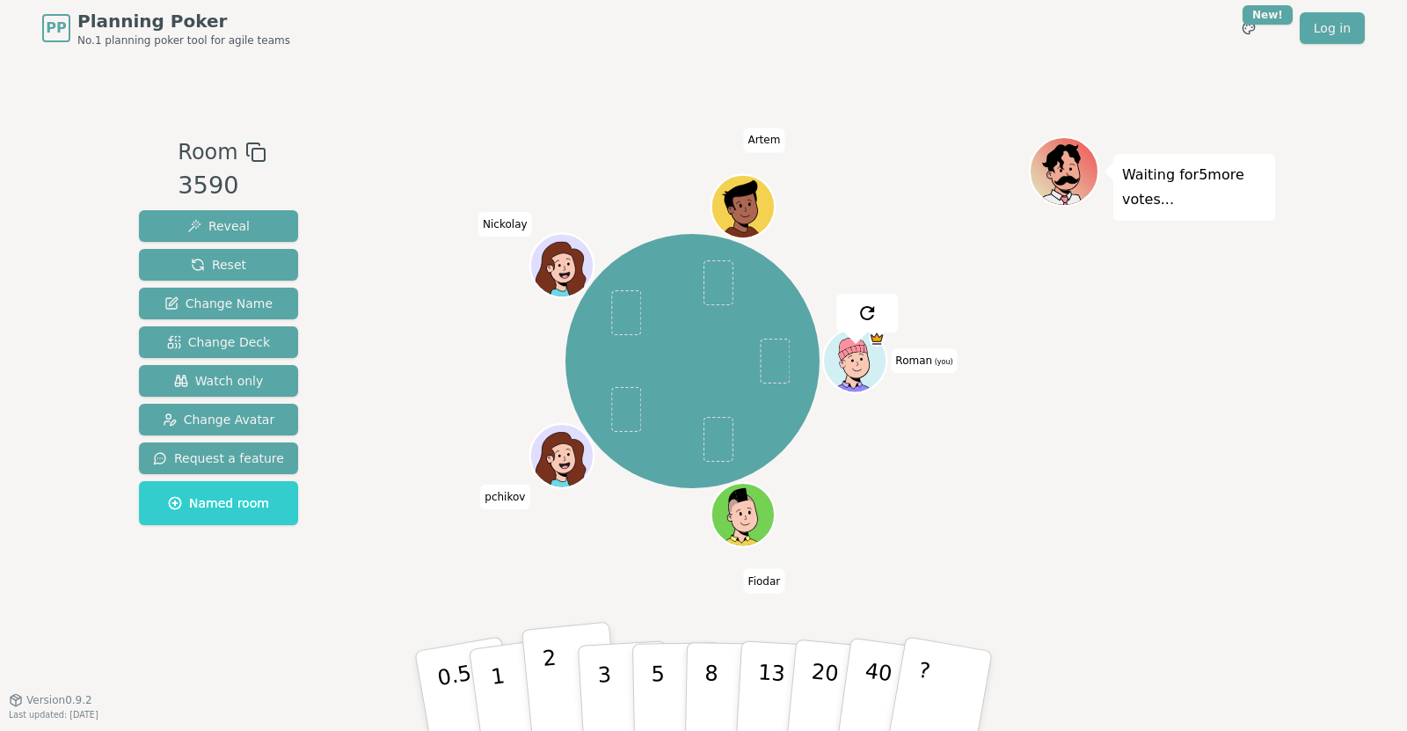
click at [551, 673] on p "2" at bounding box center [553, 693] width 23 height 96
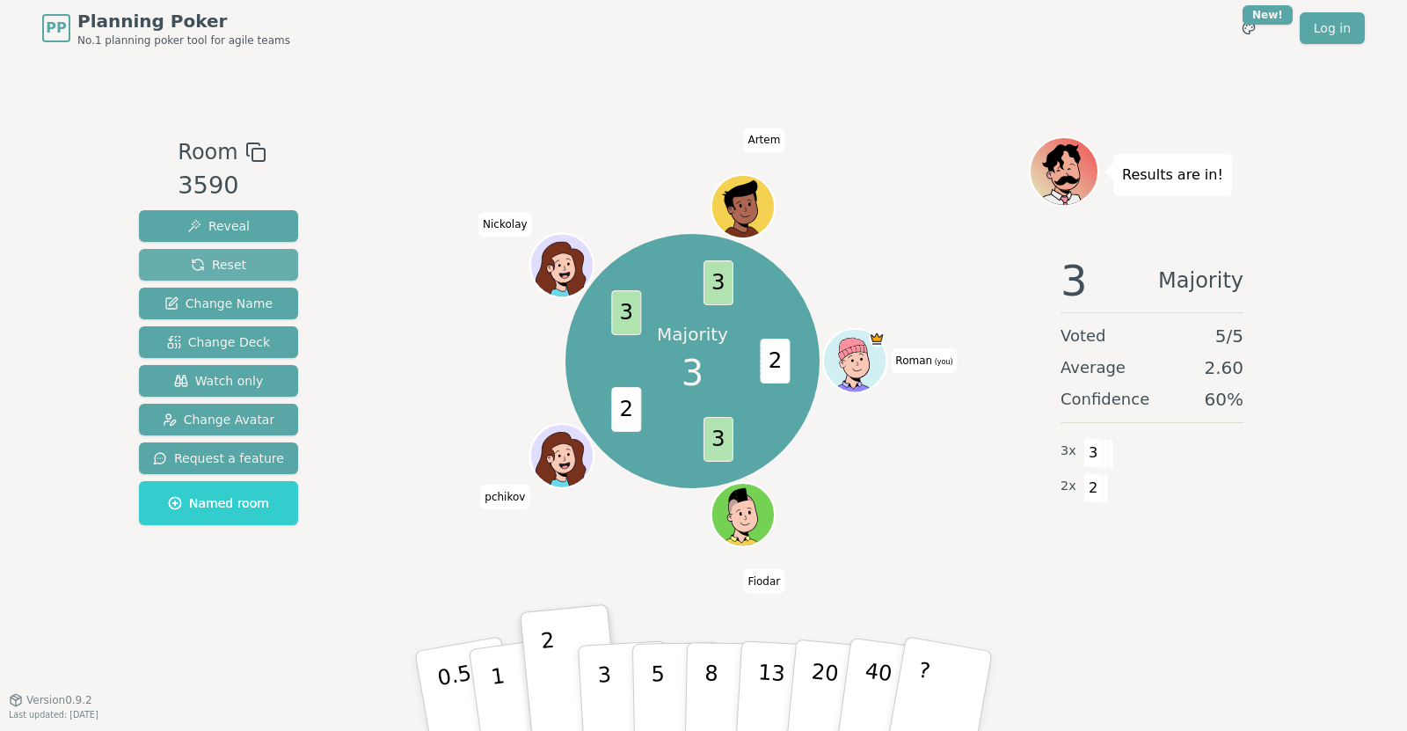
click at [256, 264] on button "Reset" at bounding box center [218, 265] width 159 height 32
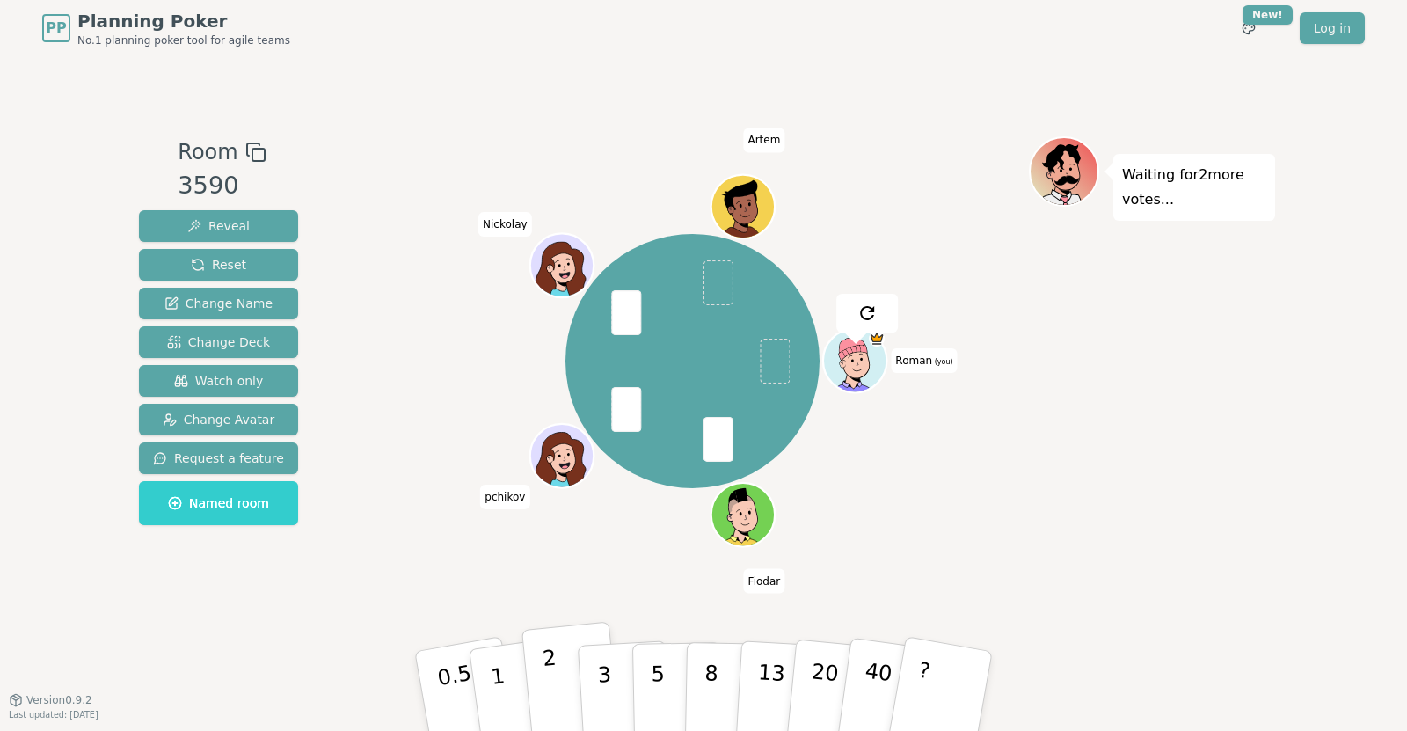
click at [553, 681] on p "2" at bounding box center [553, 693] width 23 height 96
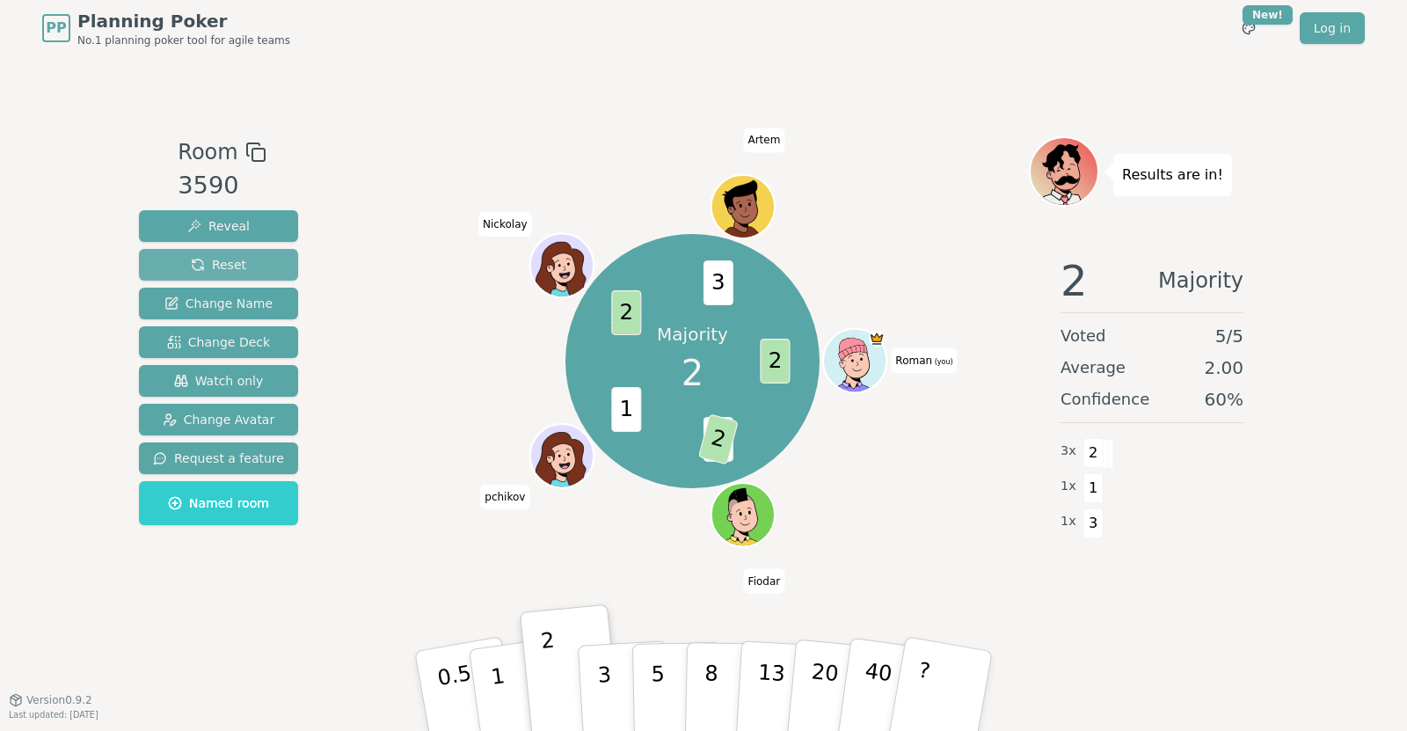
click at [231, 267] on span "Reset" at bounding box center [218, 265] width 55 height 18
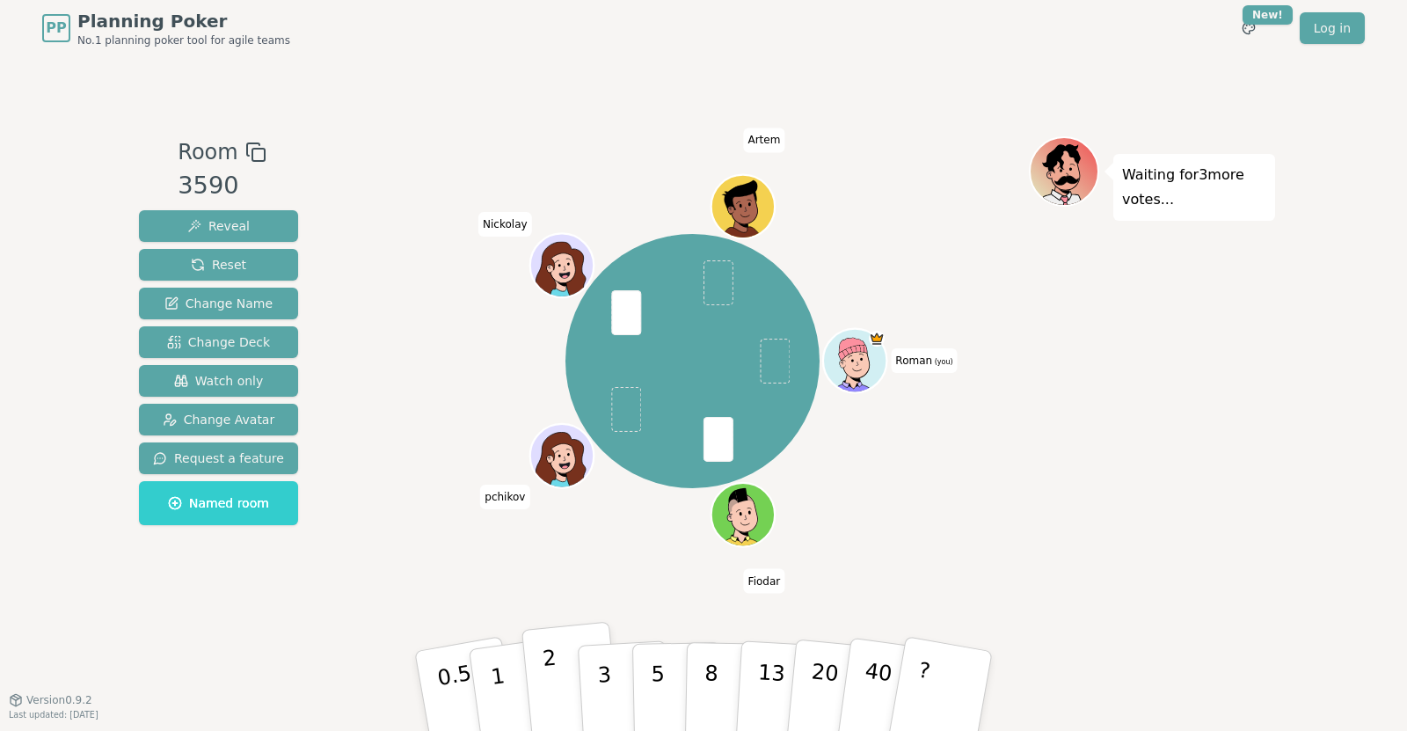
click at [552, 675] on p "2" at bounding box center [553, 693] width 23 height 96
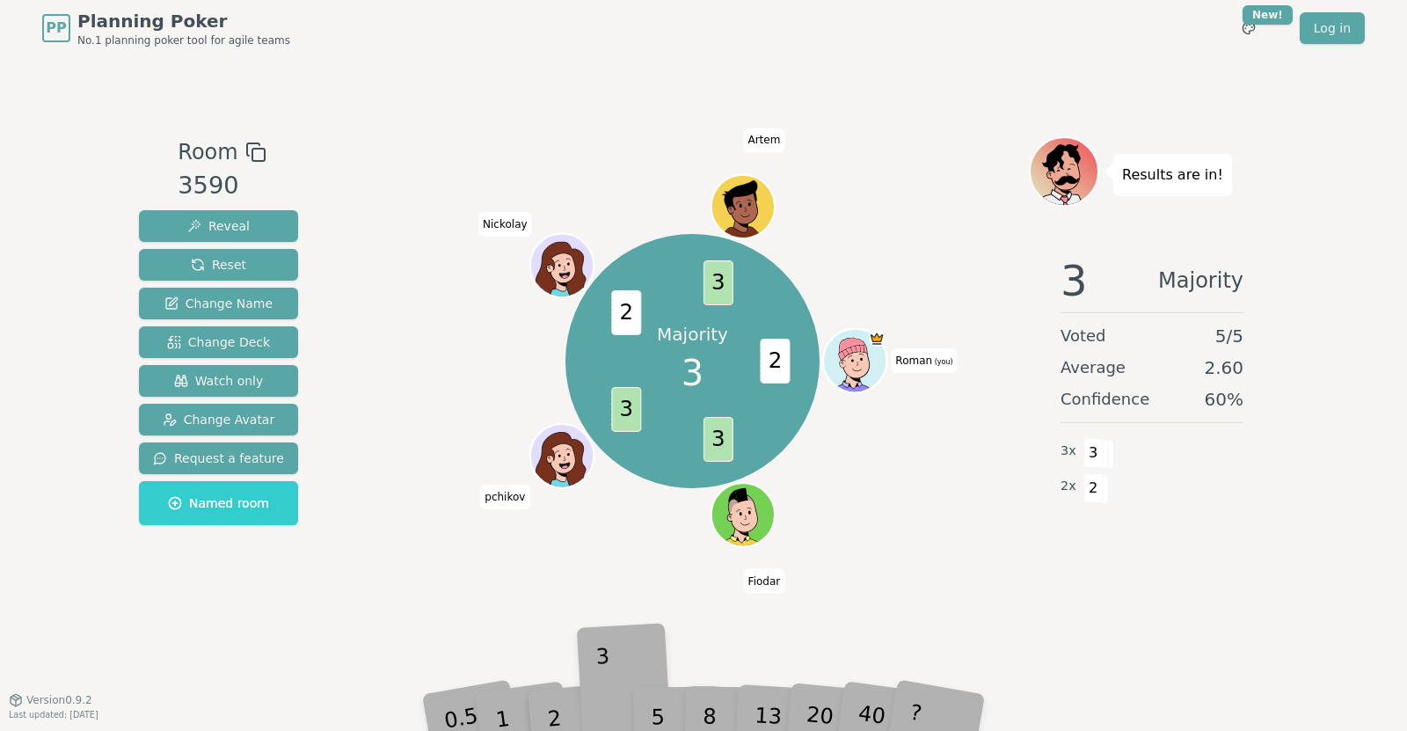
click at [599, 674] on div "3" at bounding box center [624, 691] width 56 height 64
click at [607, 706] on div "3" at bounding box center [624, 691] width 56 height 64
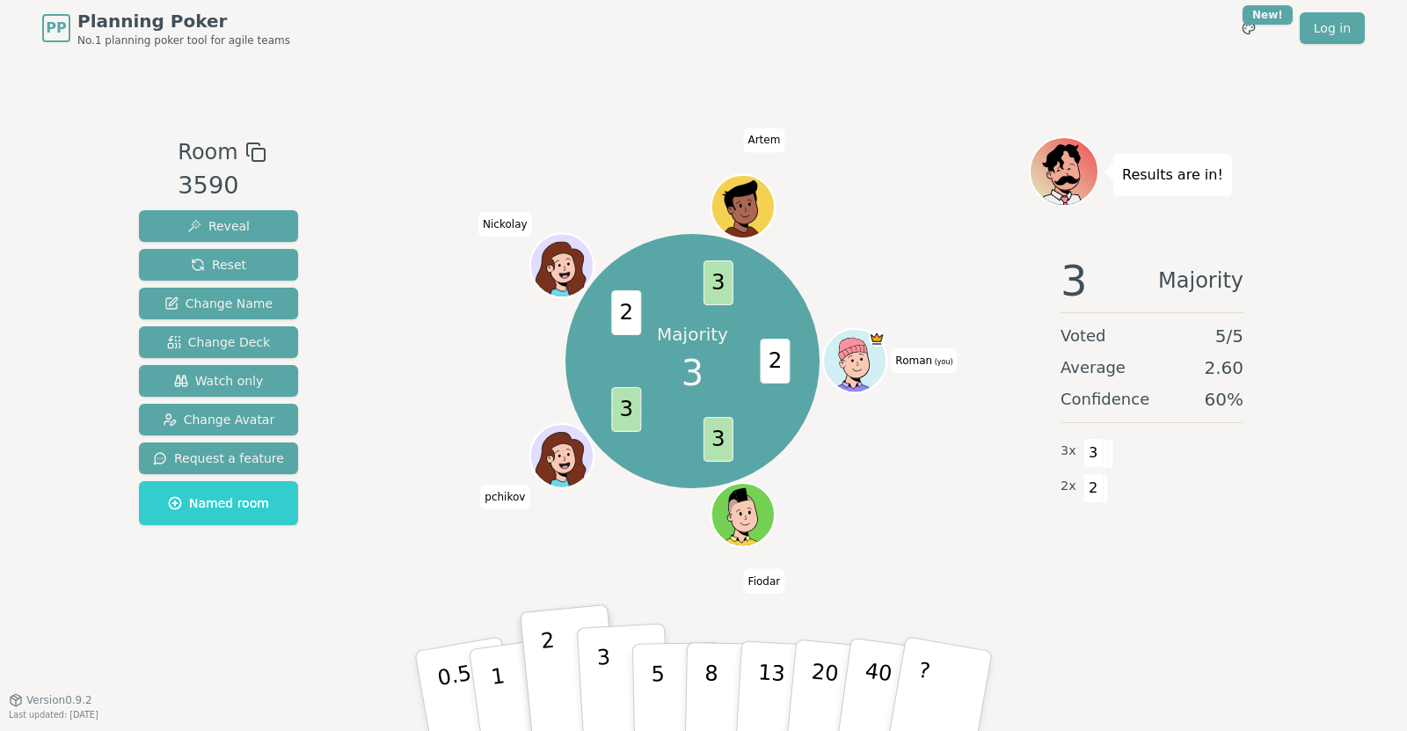
click at [600, 673] on p "3" at bounding box center [605, 692] width 19 height 96
